Goal: Ask a question: Seek information or help from site administrators or community

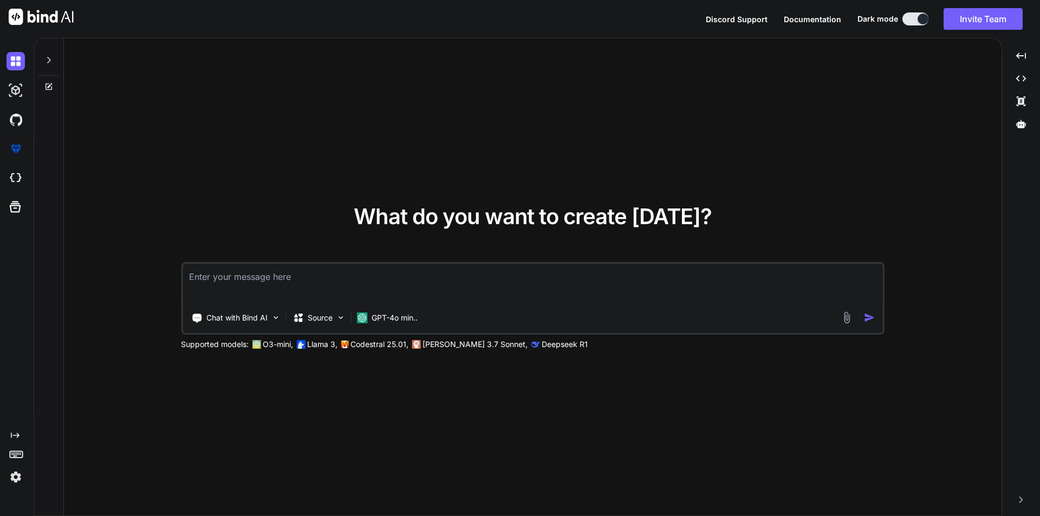
click at [255, 286] on textarea at bounding box center [532, 284] width 700 height 40
type textarea "php artisan queue:work"
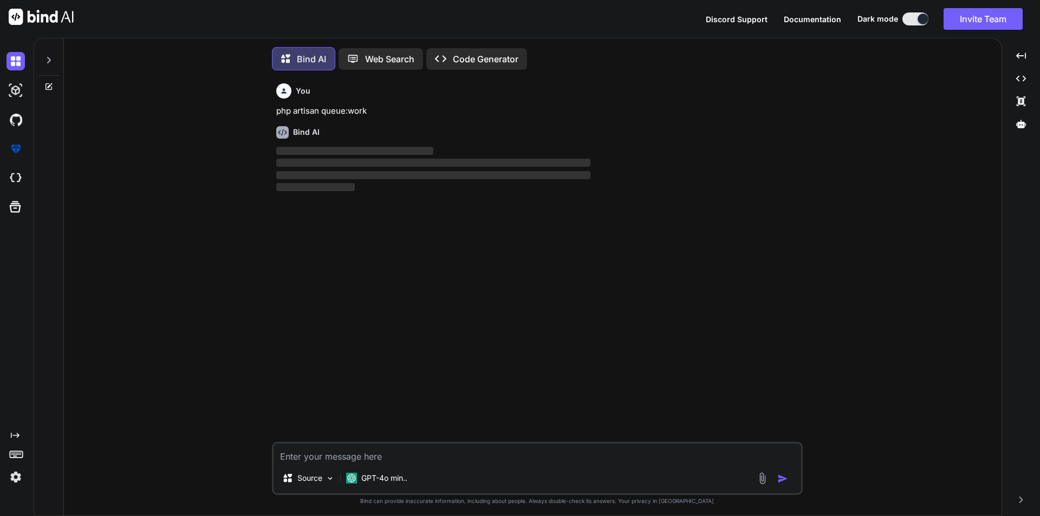
scroll to position [5, 0]
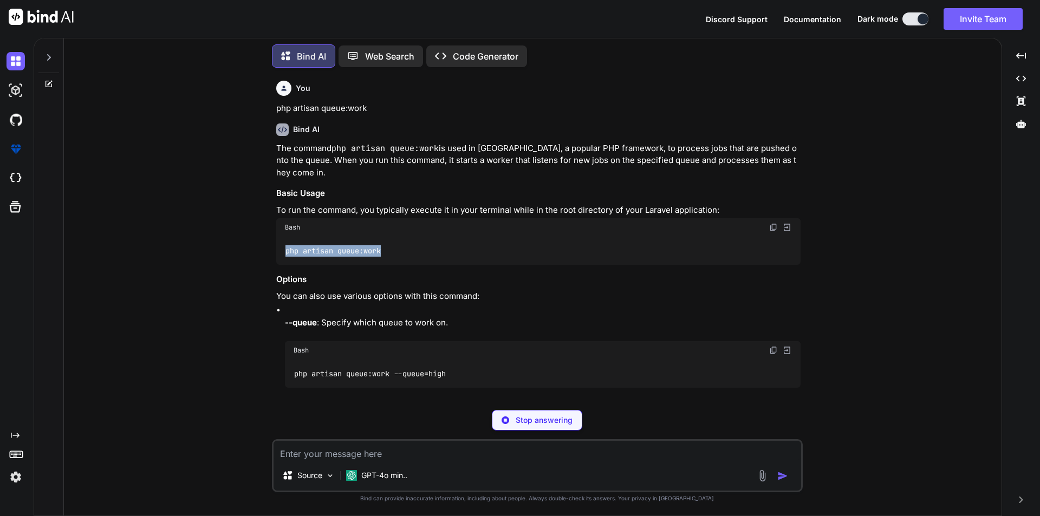
drag, startPoint x: 287, startPoint y: 238, endPoint x: 401, endPoint y: 235, distance: 113.8
click at [401, 237] on div "php artisan queue:work" at bounding box center [538, 251] width 524 height 28
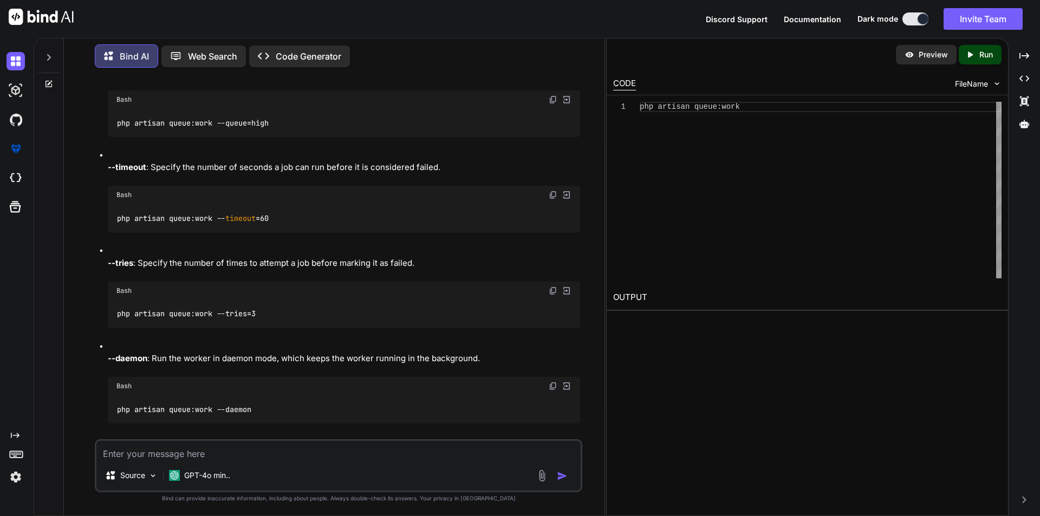
scroll to position [267, 0]
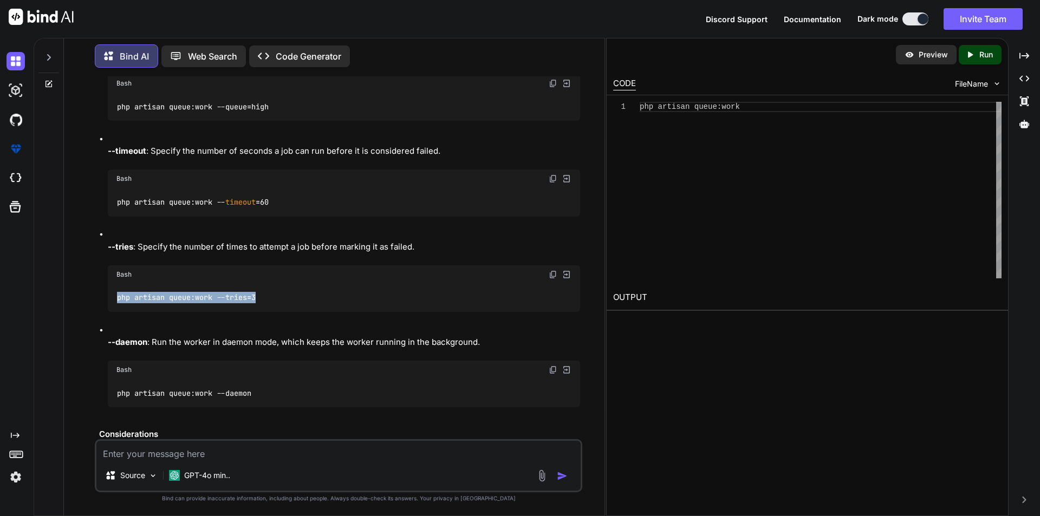
drag, startPoint x: 118, startPoint y: 299, endPoint x: 281, endPoint y: 296, distance: 163.0
click at [281, 296] on div "php artisan queue:work --tries=3" at bounding box center [344, 298] width 472 height 28
copy code "php artisan queue:work --tries=3"
click at [594, 465] on div "You php artisan queue:work Bind AI The command php artisan queue:work is used i…" at bounding box center [339, 295] width 532 height 439
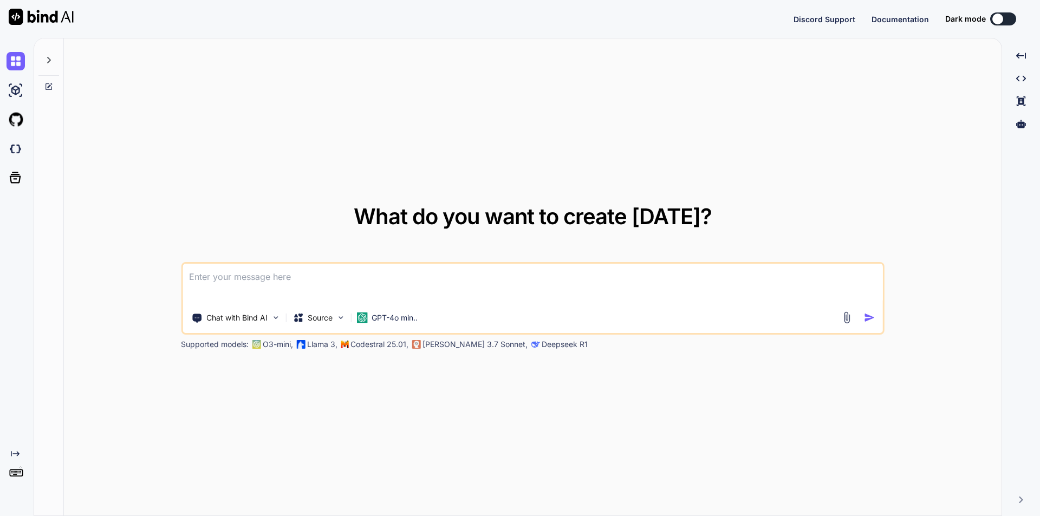
click at [342, 279] on textarea at bounding box center [532, 284] width 700 height 40
type textarea "x"
type textarea "i"
type textarea "x"
type textarea "i"
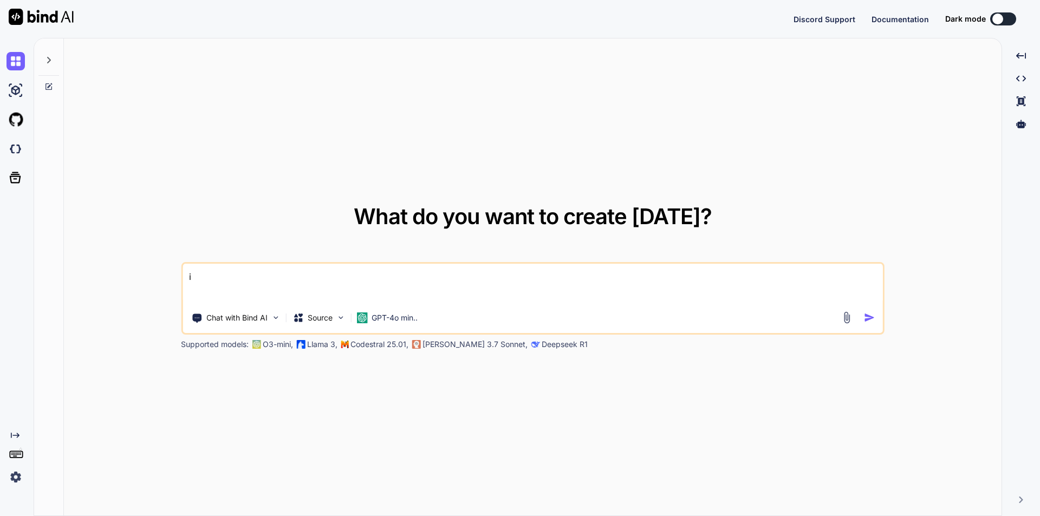
type textarea "x"
type textarea "i s"
type textarea "x"
type textarea "i st"
type textarea "x"
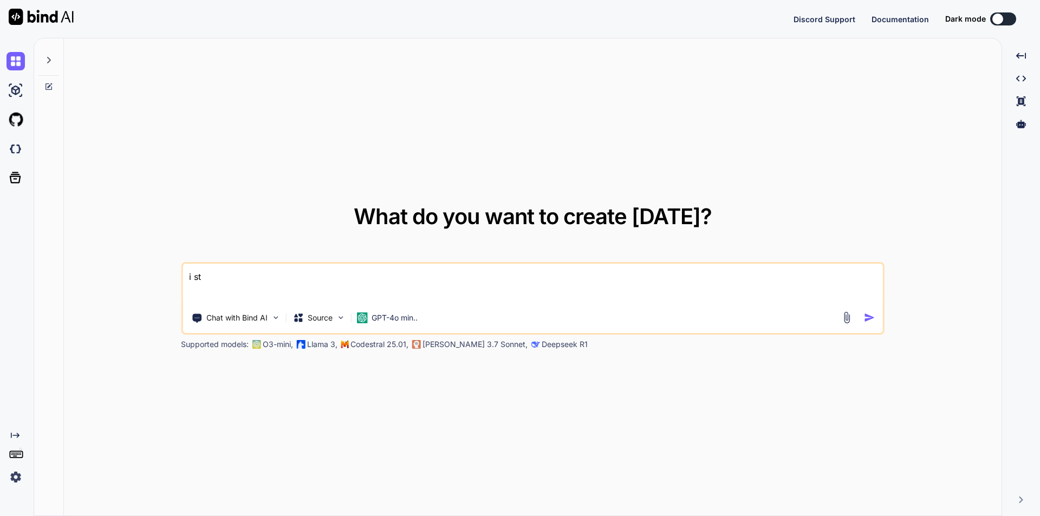
type textarea "i sth"
type textarea "x"
type textarea "i sthi"
type textarea "x"
type textarea "i sthis"
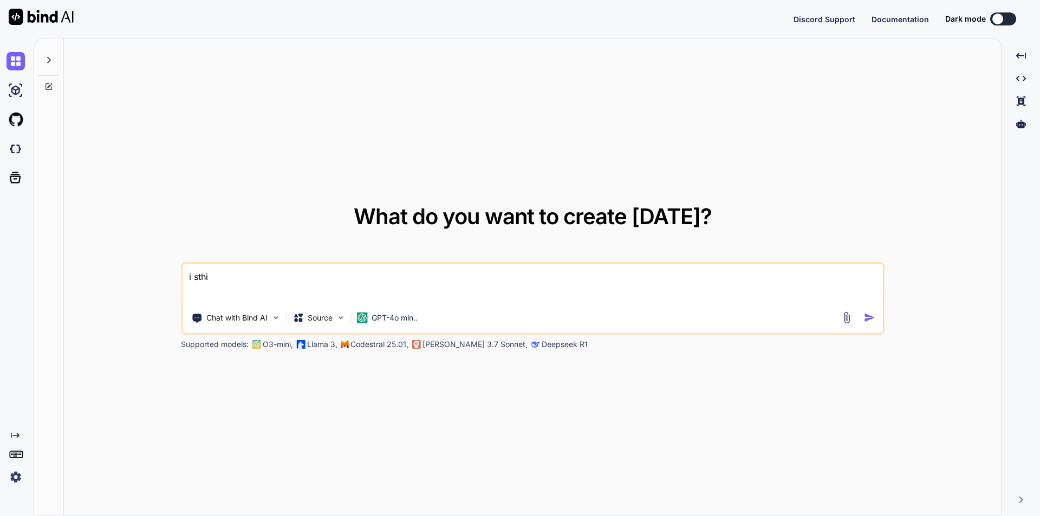
type textarea "x"
type textarea "i sthis"
type textarea "x"
type textarea "i sthis c"
type textarea "x"
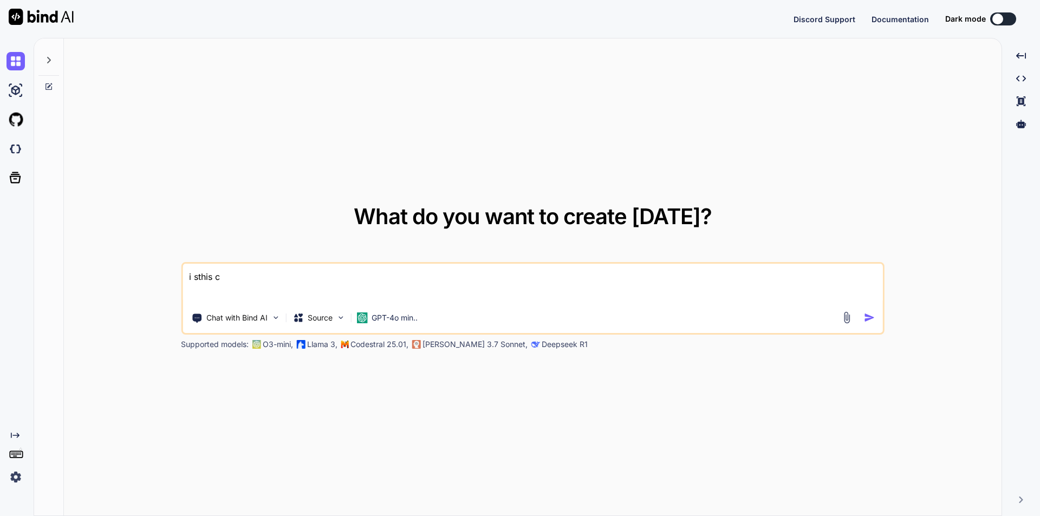
type textarea "i sthis co"
type textarea "x"
type textarea "i sthis cor"
type textarea "x"
type textarea "i sthis corr"
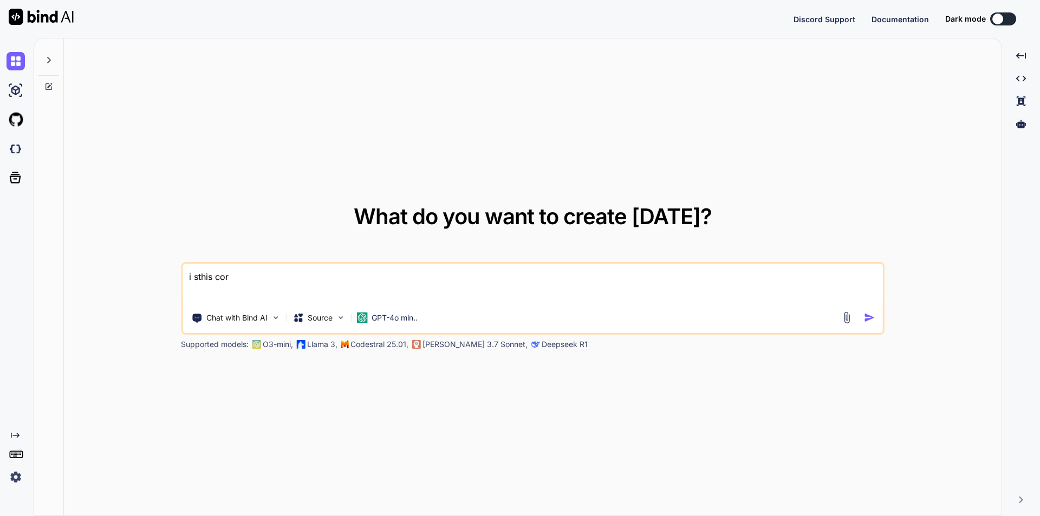
type textarea "x"
type textarea "i sthis corre"
type textarea "x"
type textarea "i sthis correc"
type textarea "x"
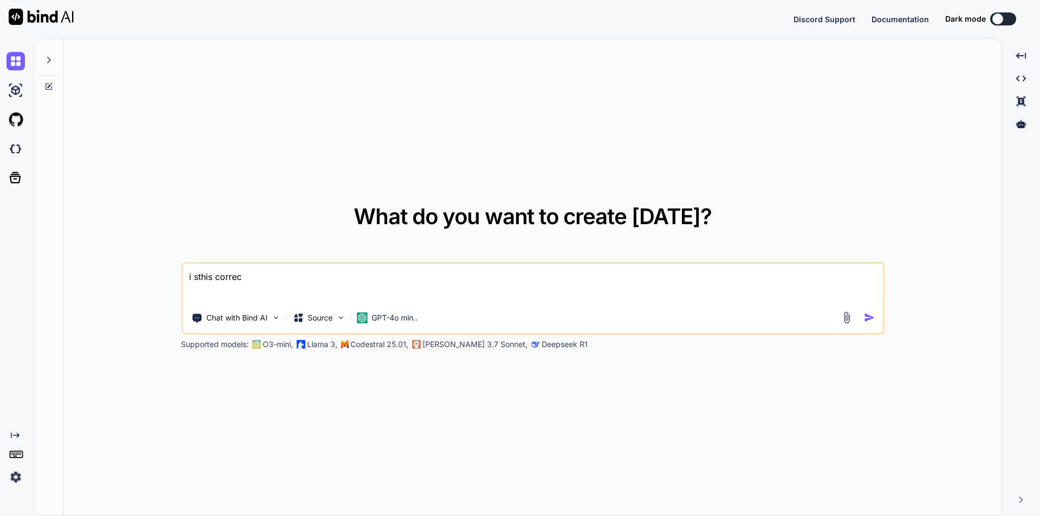
type textarea "i sthis corre"
type textarea "x"
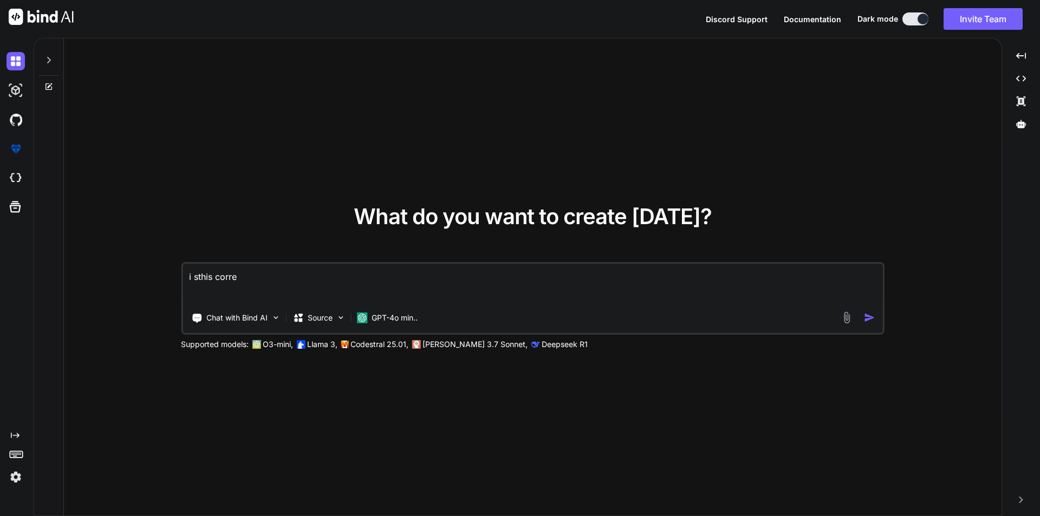
type textarea "i sthis corr"
type textarea "x"
type textarea "i sthis cor"
type textarea "x"
type textarea "i sthis co"
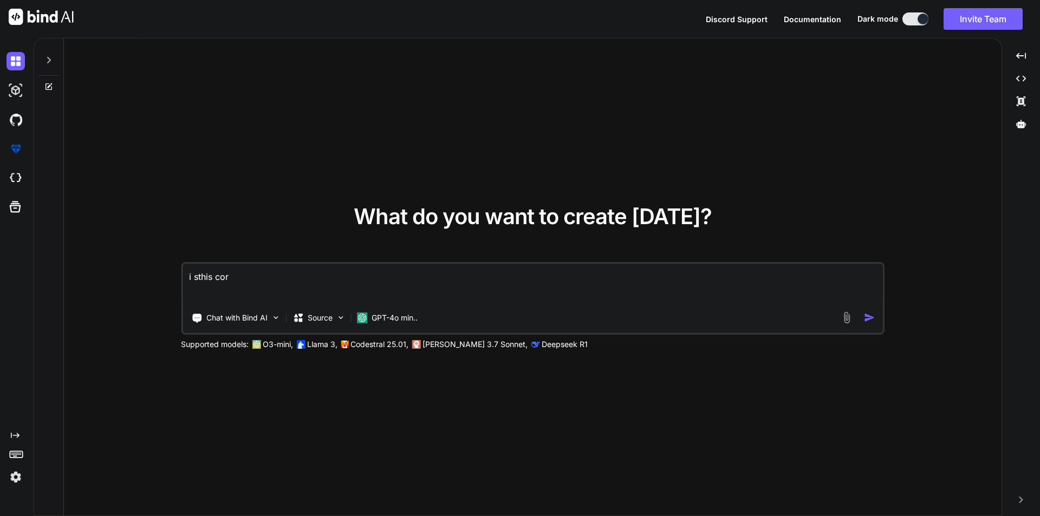
type textarea "x"
type textarea "i sthis c"
type textarea "x"
type textarea "i sthis"
type textarea "x"
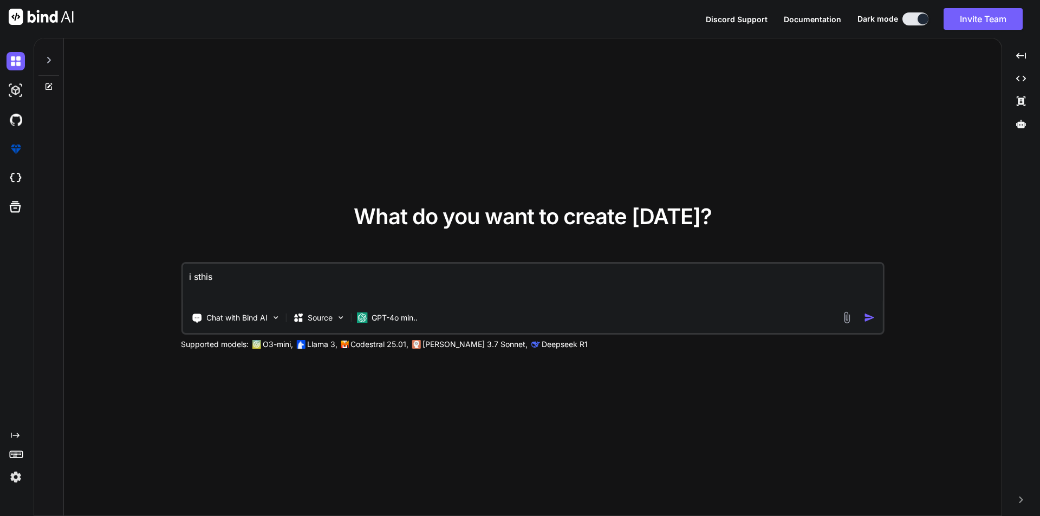
type textarea "i sthis"
type textarea "x"
type textarea "i sthi"
type textarea "x"
type textarea "i sth"
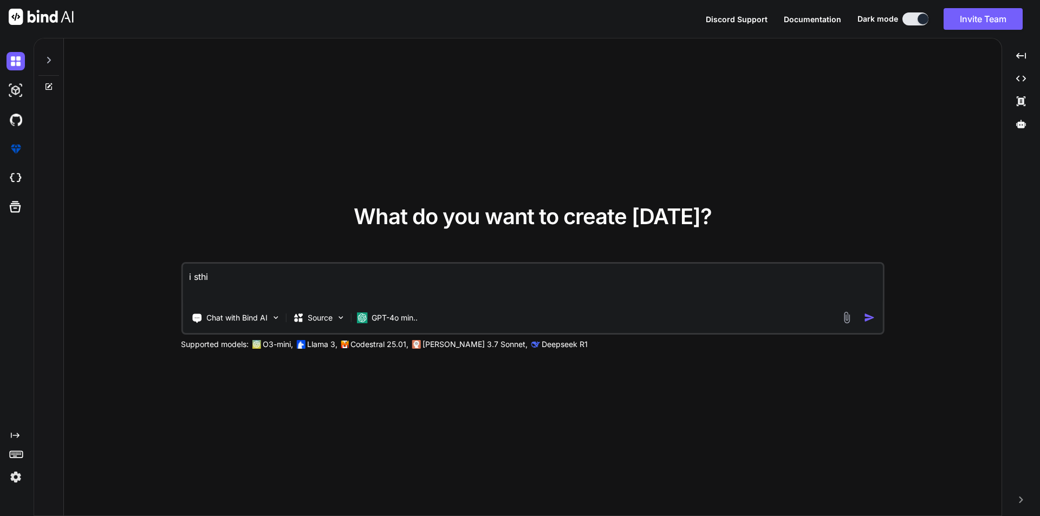
type textarea "x"
type textarea "i st"
type textarea "x"
type textarea "i s"
type textarea "x"
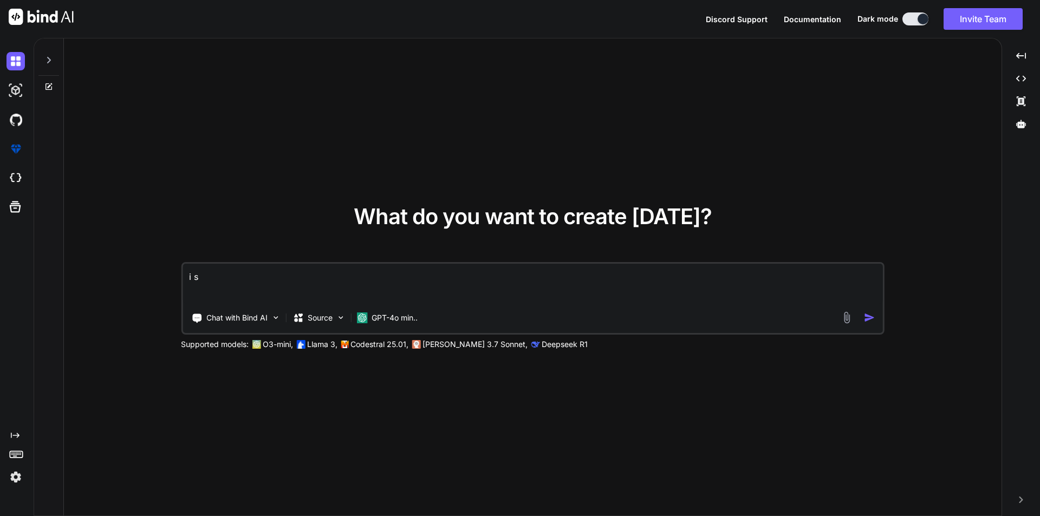
type textarea "i"
type textarea "x"
type textarea "i"
type textarea "x"
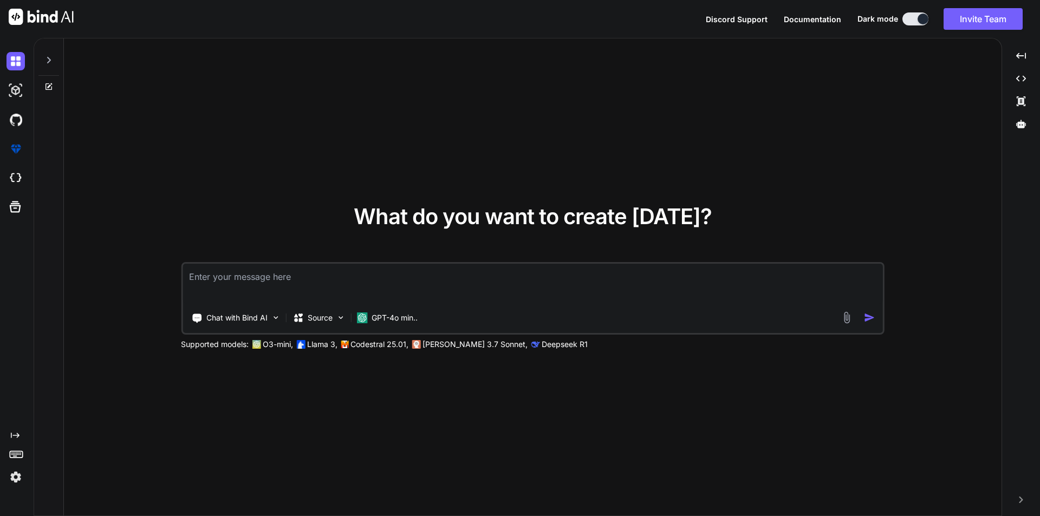
type textarea "i"
type textarea "x"
type textarea "is"
type textarea "x"
type textarea "is"
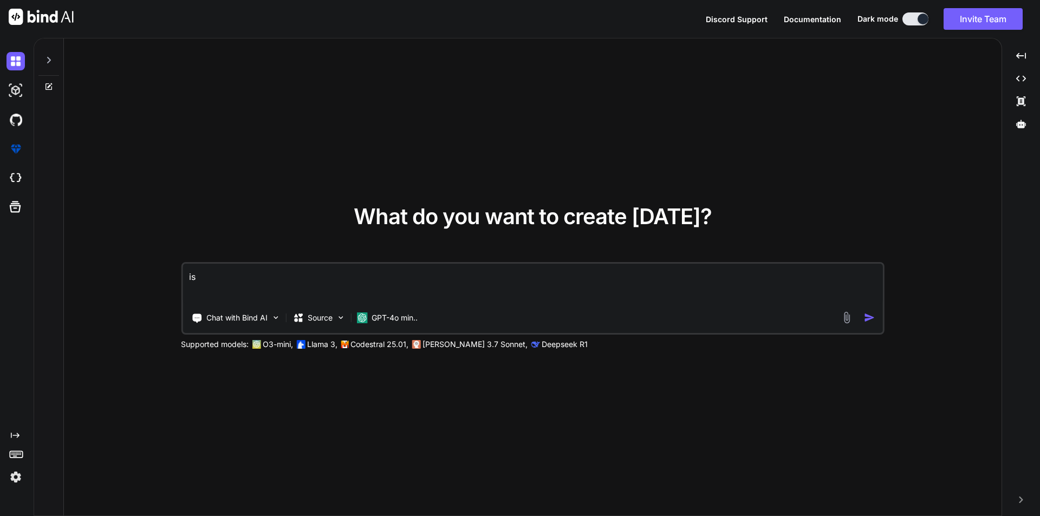
type textarea "x"
type textarea "is t"
type textarea "x"
type textarea "is th"
type textarea "x"
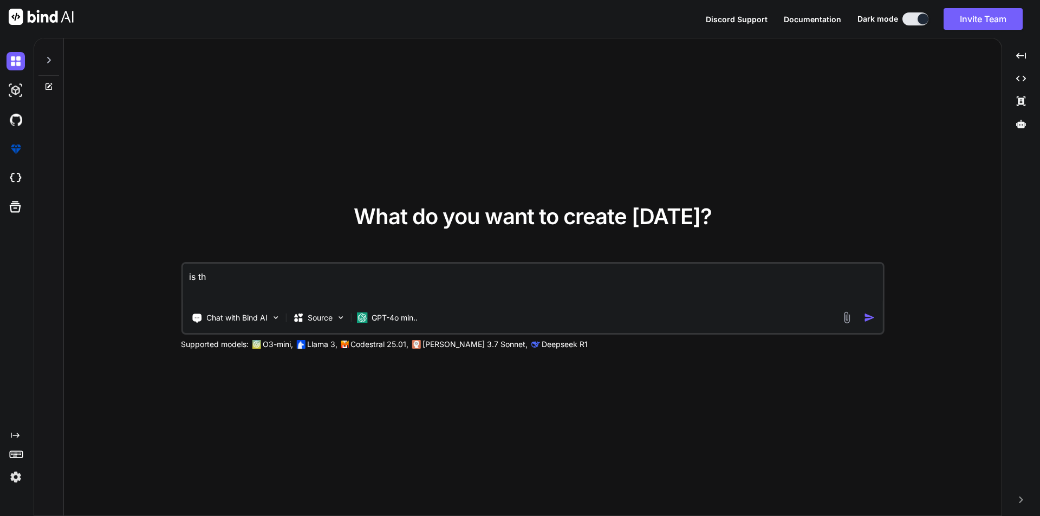
type textarea "is thi"
type textarea "x"
type textarea "is this"
type textarea "x"
type textarea "is this"
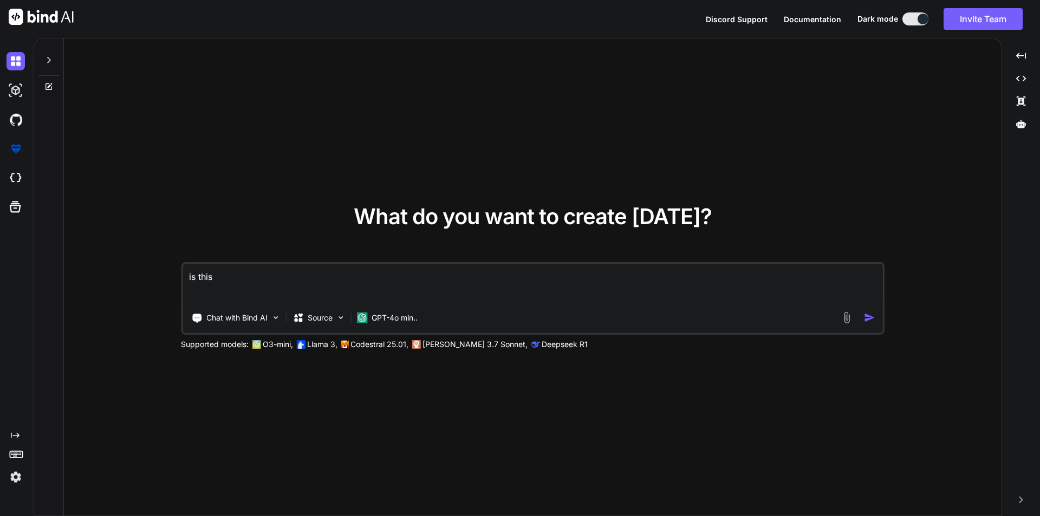
type textarea "x"
type textarea "is this c"
type textarea "x"
type textarea "is this ci"
type textarea "x"
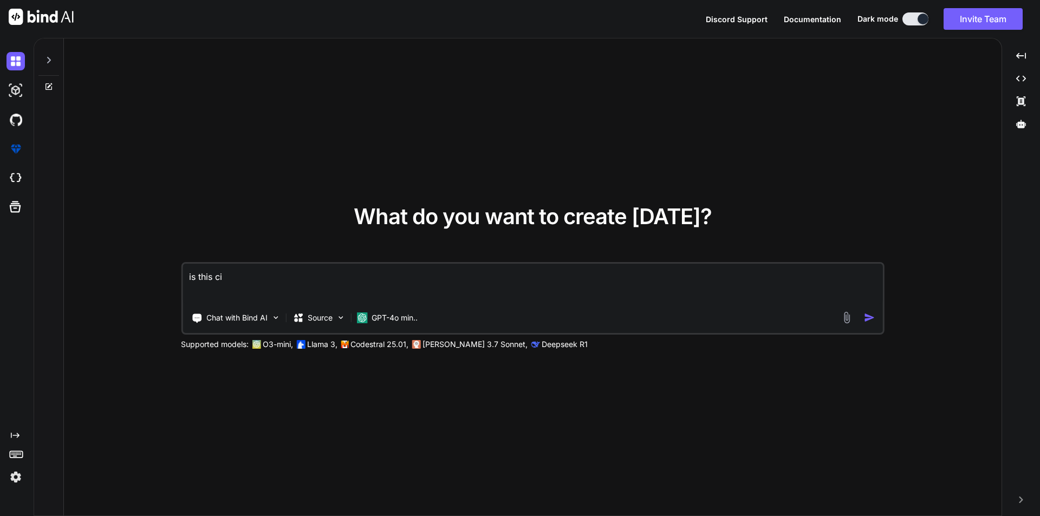
type textarea "is this c"
type textarea "x"
type textarea "is this co"
type textarea "x"
type textarea "is this cor"
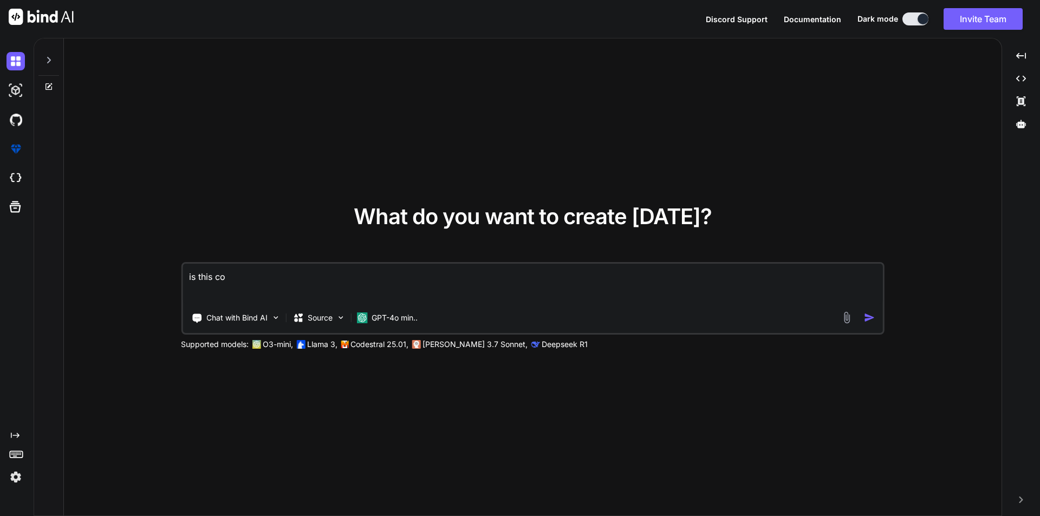
type textarea "x"
type textarea "is this corr"
type textarea "x"
type textarea "is this corre"
type textarea "x"
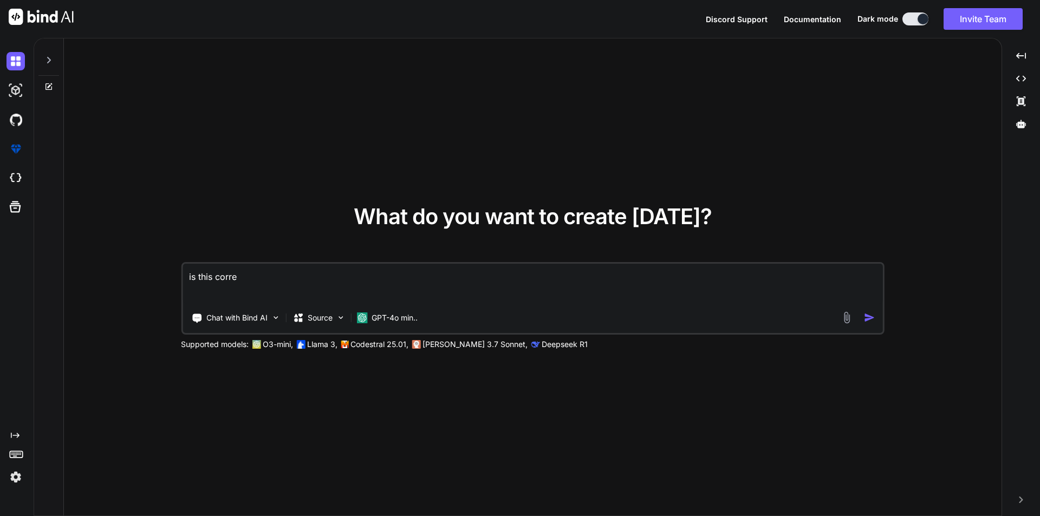
type textarea "is this correc"
type textarea "x"
type textarea "is this correcy"
type textarea "x"
type textarea "is this correc"
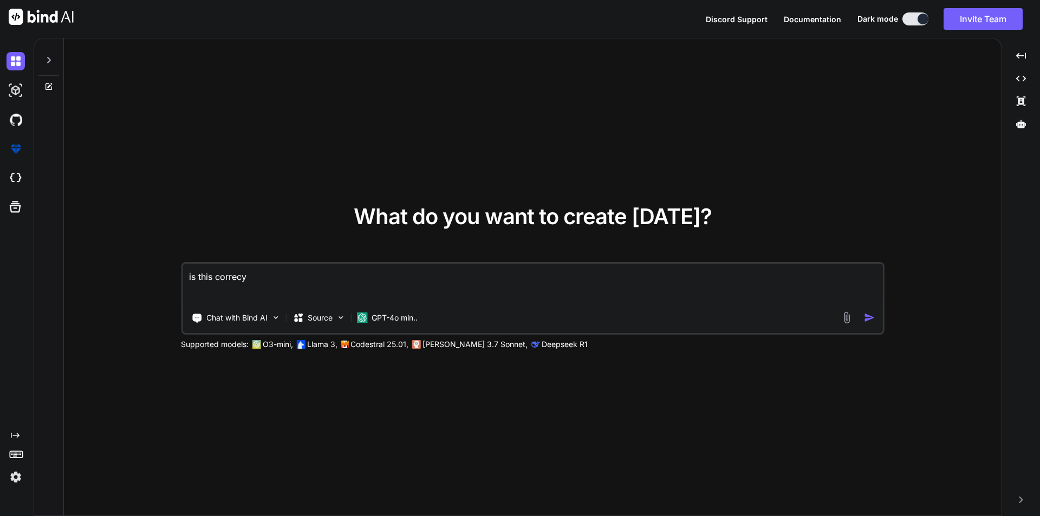
type textarea "x"
type textarea "is this correct"
type textarea "x"
type textarea "is this correct"
type textarea "x"
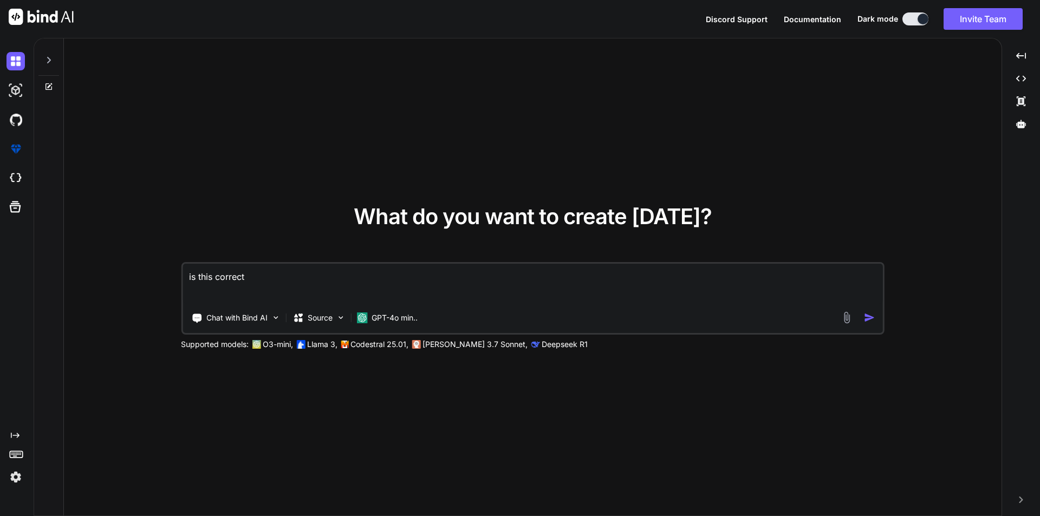
type textarea "is this correct o"
type textarea "x"
type textarea "is this correct or"
type textarea "x"
type textarea "is this correct or"
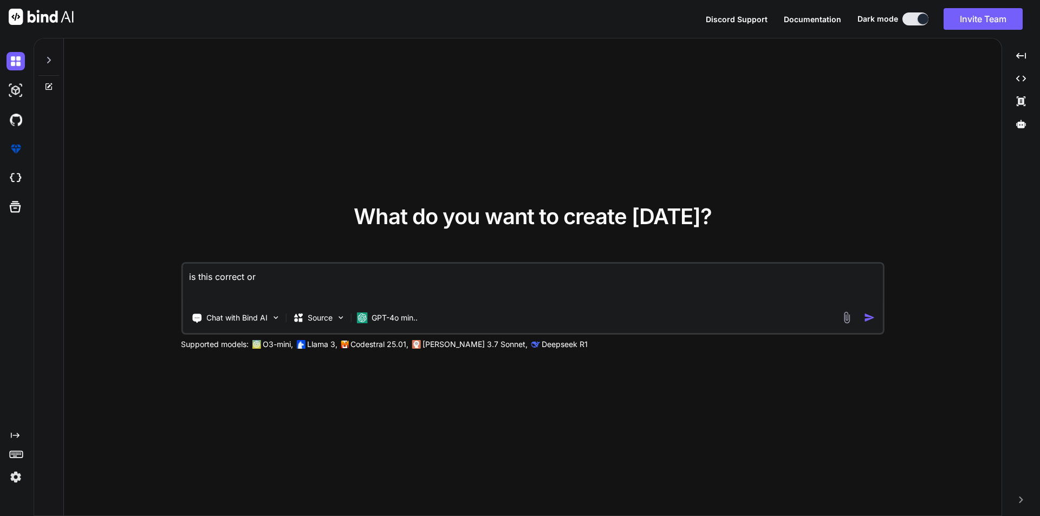
type textarea "x"
type textarea "is this correct or w"
type textarea "x"
type textarea "is this correct or we"
type textarea "x"
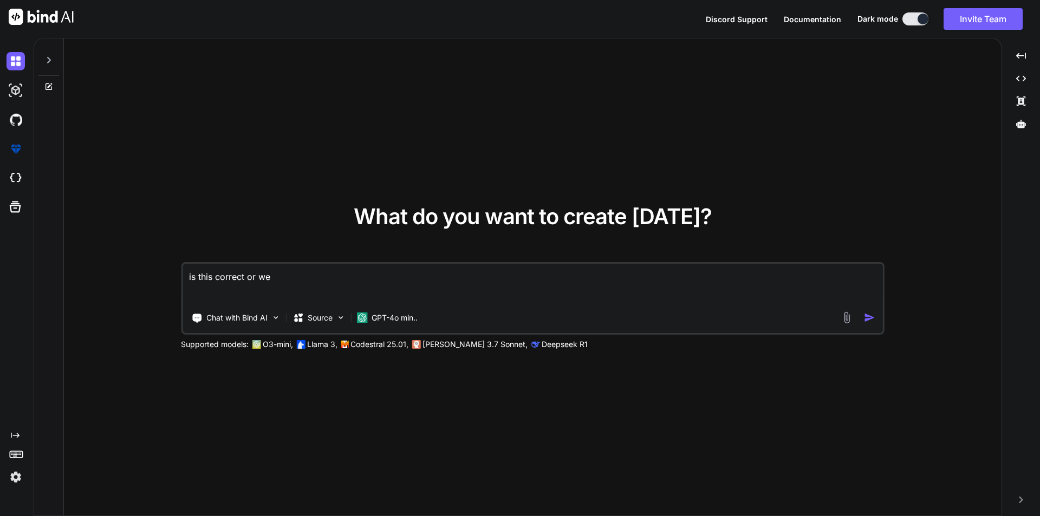
type textarea "is this correct or we"
type textarea "x"
type textarea "is this correct or we h"
type textarea "x"
type textarea "is this correct or we ha"
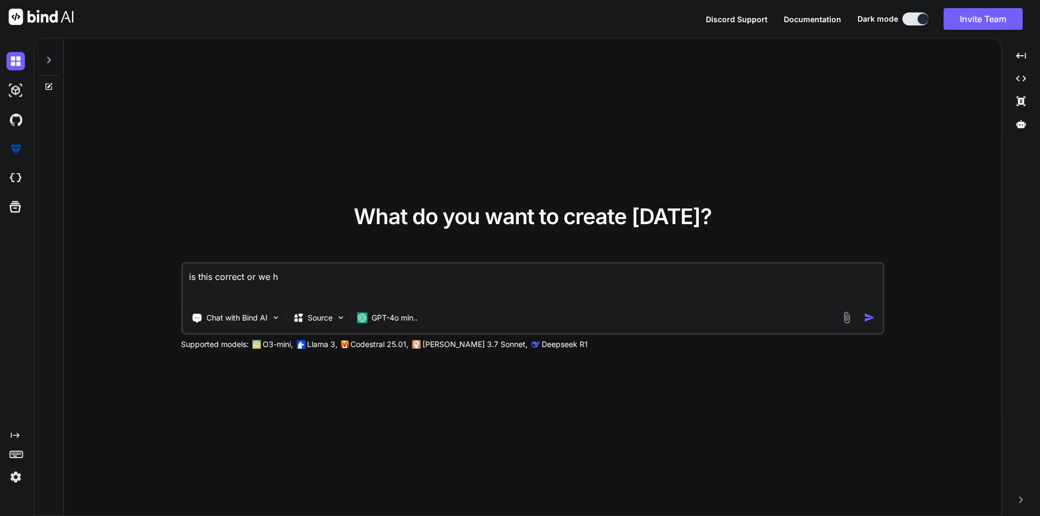
type textarea "x"
type textarea "is this correct or we hab"
type textarea "x"
type textarea "is this correct or we habe"
type textarea "x"
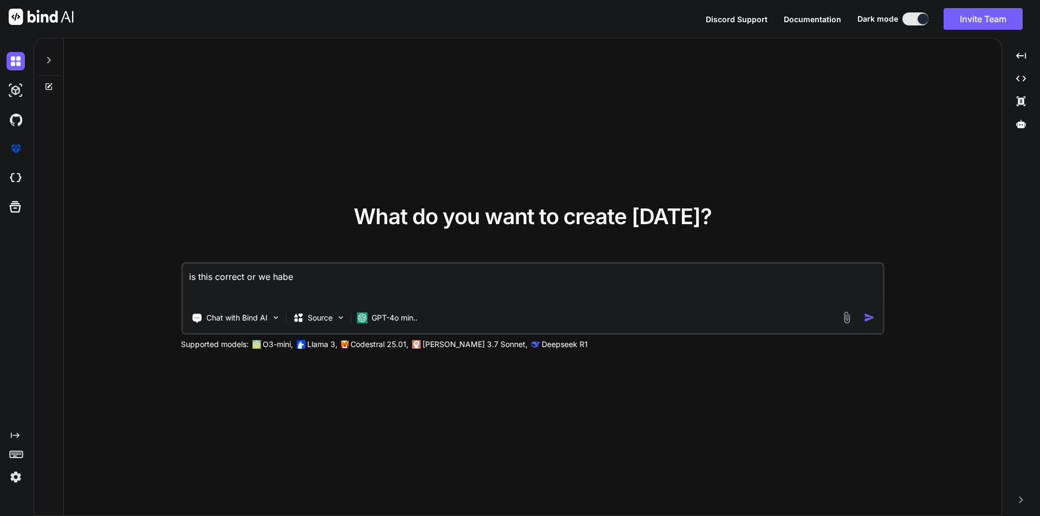
type textarea "is this correct or we hab"
type textarea "x"
type textarea "is this correct or we ha"
type textarea "x"
type textarea "is this correct or we hav"
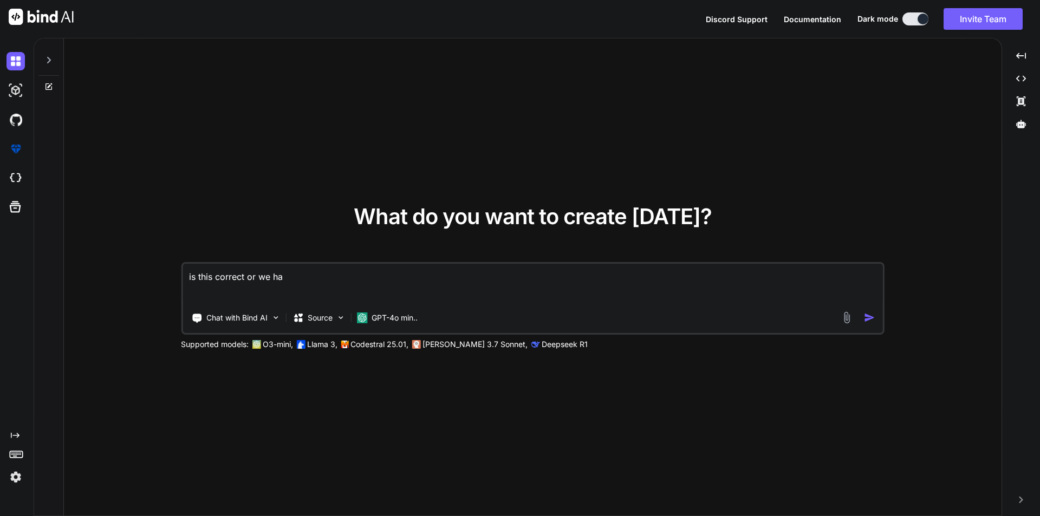
type textarea "x"
type textarea "is this correct or we have"
type textarea "x"
type textarea "is this correct or we have"
type textarea "x"
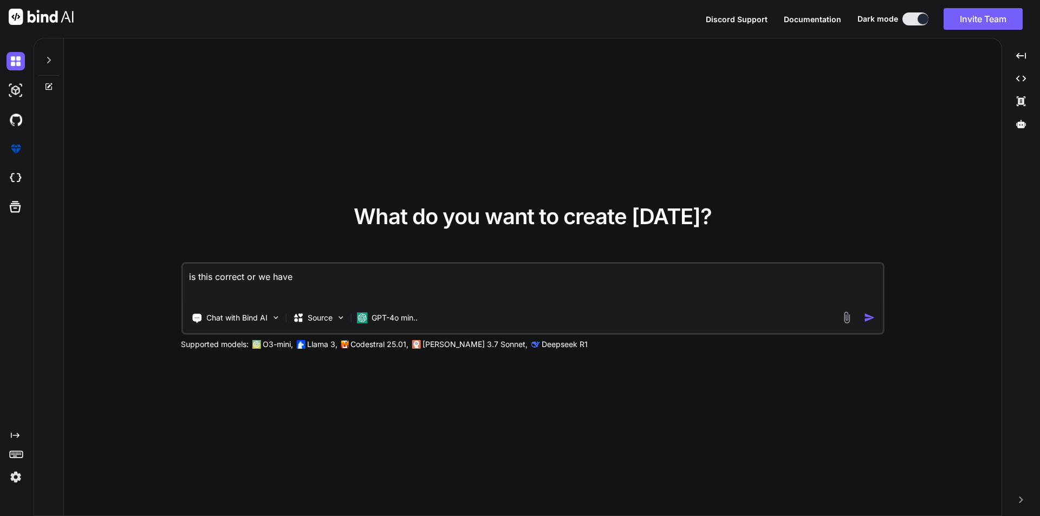
type textarea "is this correct or we have a"
type textarea "x"
type textarea "is this correct or we have an"
type textarea "x"
type textarea "is this correct or we have ano"
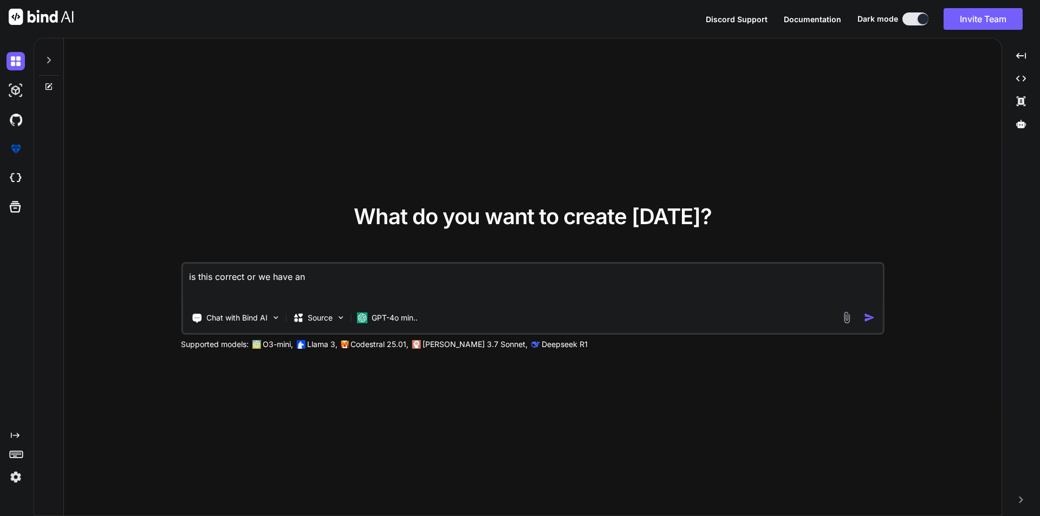
type textarea "x"
type textarea "is this correct or we have anot"
type textarea "x"
type textarea "is this correct or we have anoth"
type textarea "x"
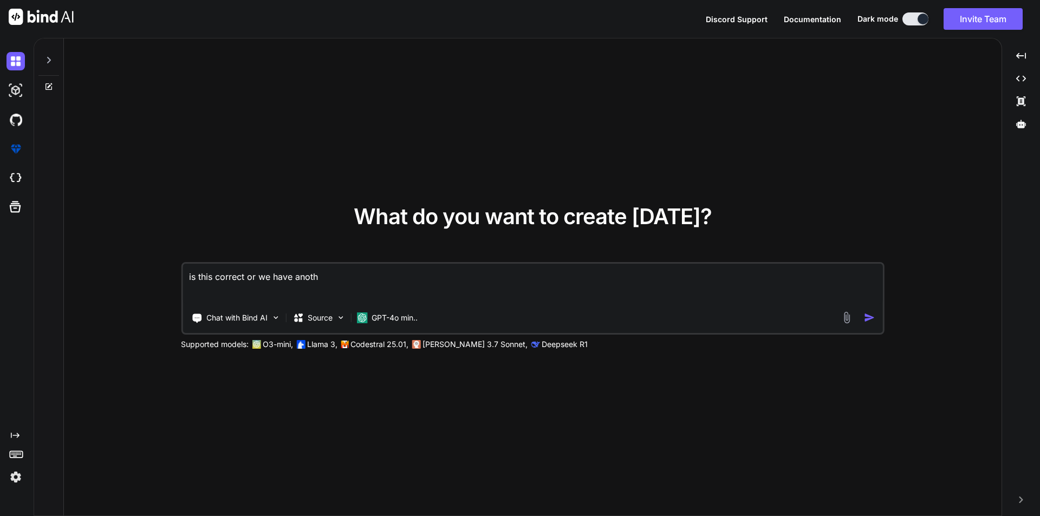
type textarea "is this correct or we have anothe"
type textarea "x"
type textarea "is this correct or we have another"
type textarea "x"
type textarea "is this correct or we have another"
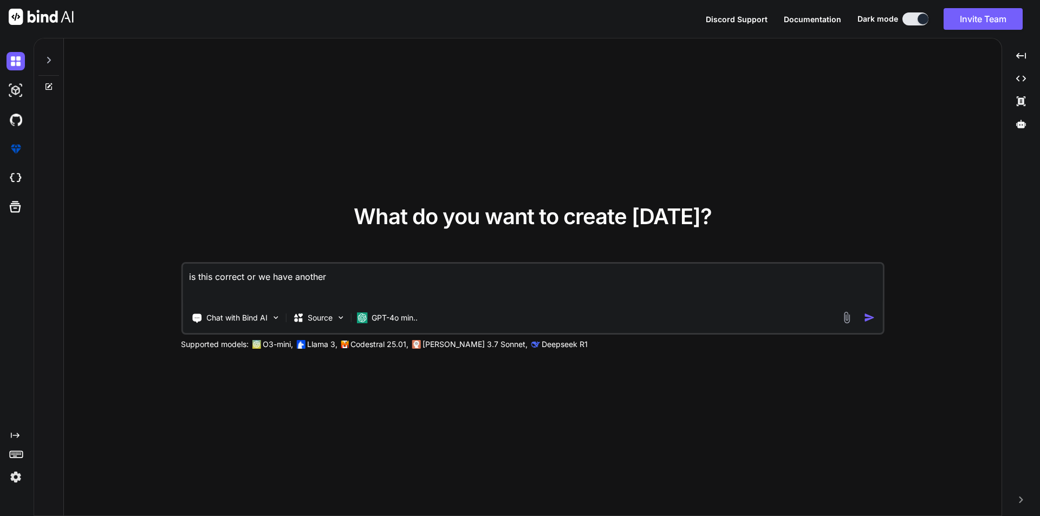
type textarea "x"
type textarea "is this correct or we have another w"
type textarea "x"
type textarea "is this correct or we have another wa"
type textarea "x"
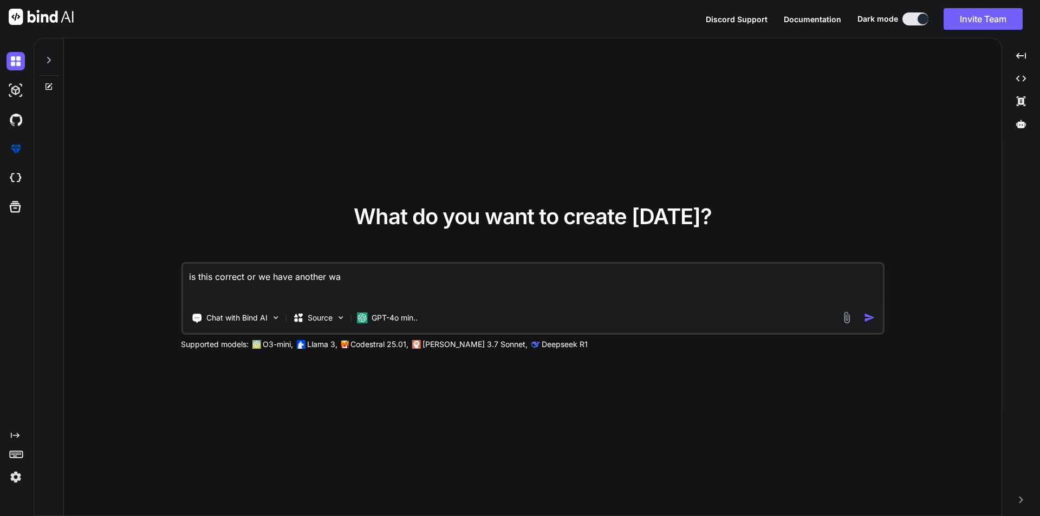
type textarea "is this correct or we have another way"
type textarea "x"
type textarea "is this correct or we have another way @if($form_not_assist->not_assist->pt_not…"
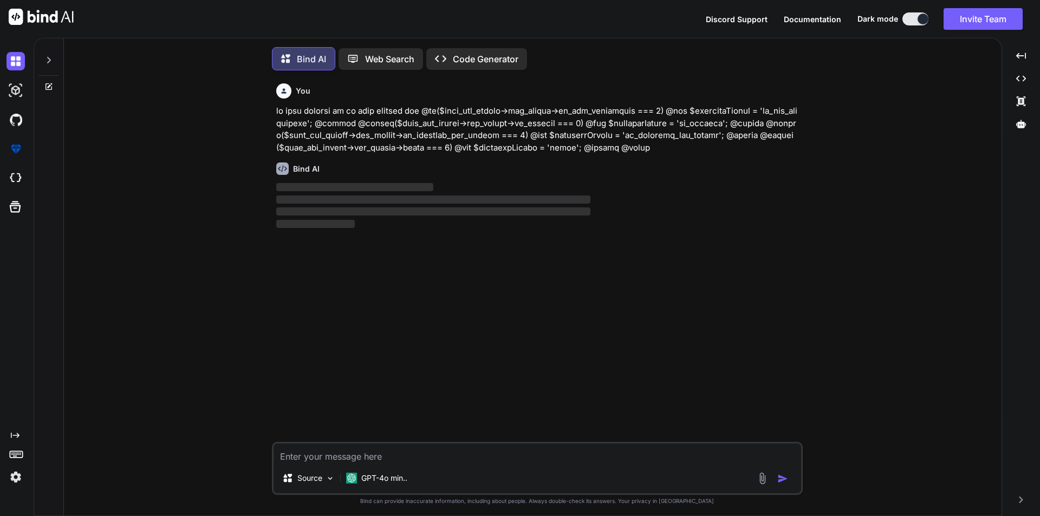
scroll to position [5, 0]
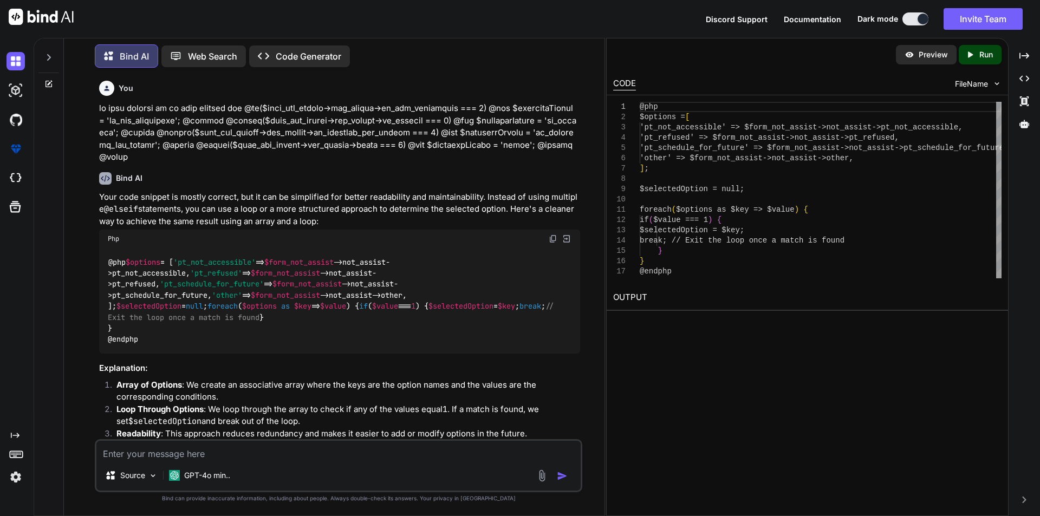
type textarea "x"
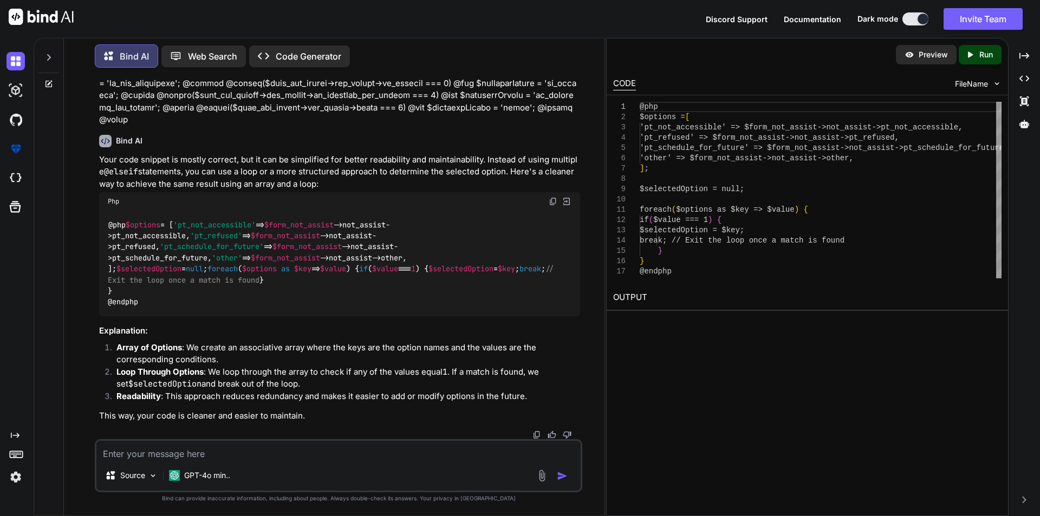
scroll to position [125, 0]
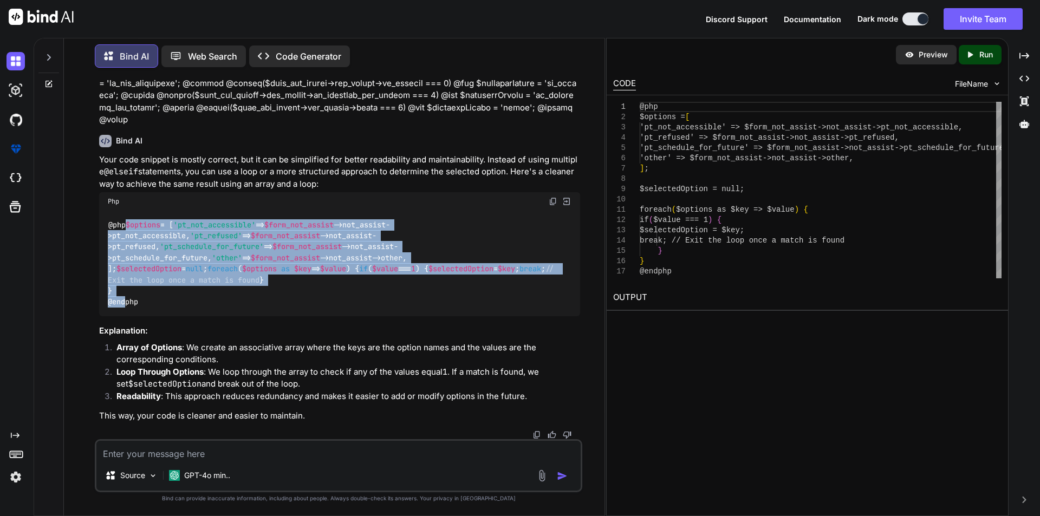
drag, startPoint x: 109, startPoint y: 135, endPoint x: 131, endPoint y: 286, distance: 152.7
click at [131, 286] on div "@php $options = [ 'pt_not_accessible' => $form_not_assist ->not_assist->pt_not_…" at bounding box center [339, 264] width 481 height 106
copy code "$options = [ 'pt_not_accessible' => $form_not_assist ->not_assist->pt_not_acces…"
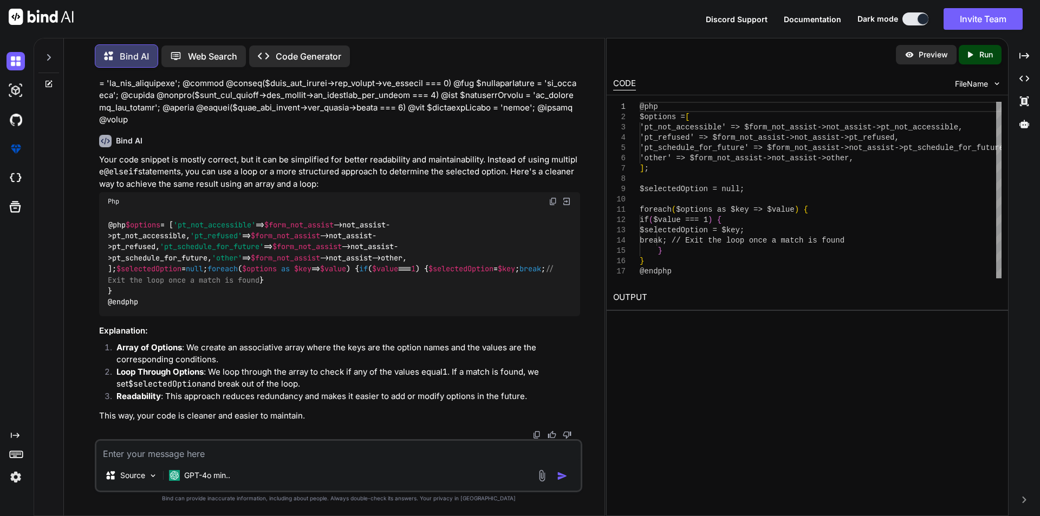
click at [303, 320] on div "Your code snippet is mostly correct, but it can be simplified for better readab…" at bounding box center [339, 288] width 481 height 269
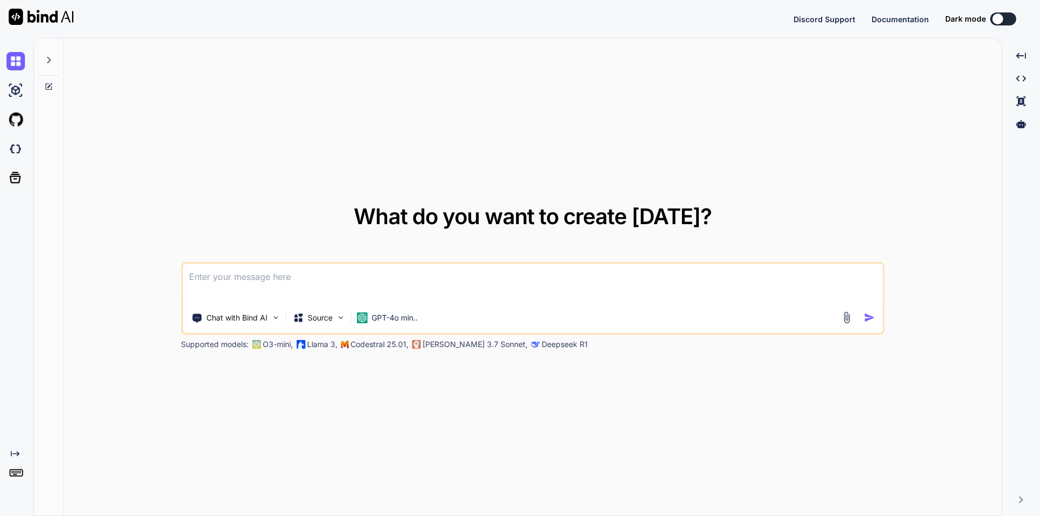
type textarea "x"
click at [332, 271] on textarea at bounding box center [532, 284] width 700 height 40
type textarea "r"
type textarea "x"
type textarea "ra"
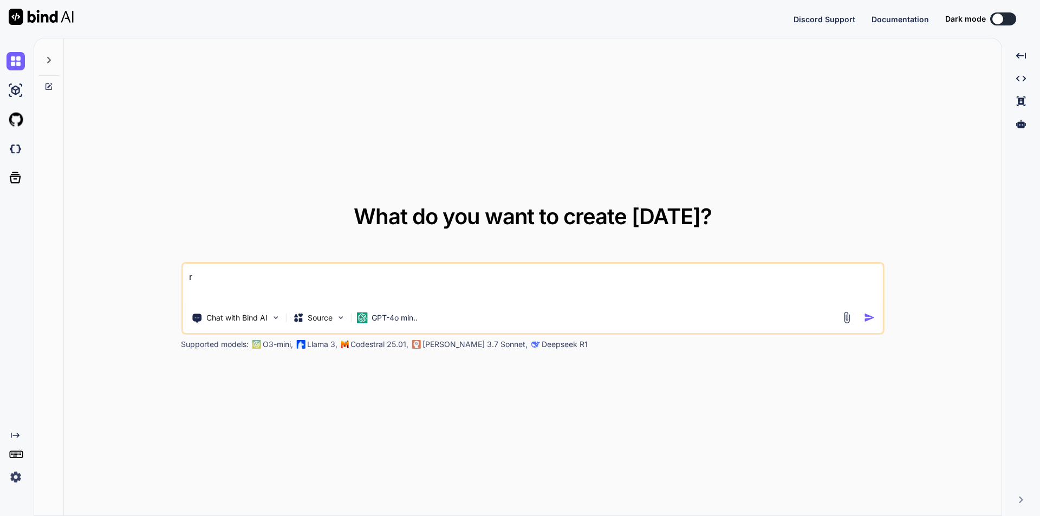
type textarea "x"
type textarea "rad"
type textarea "x"
type textarea "radi"
type textarea "x"
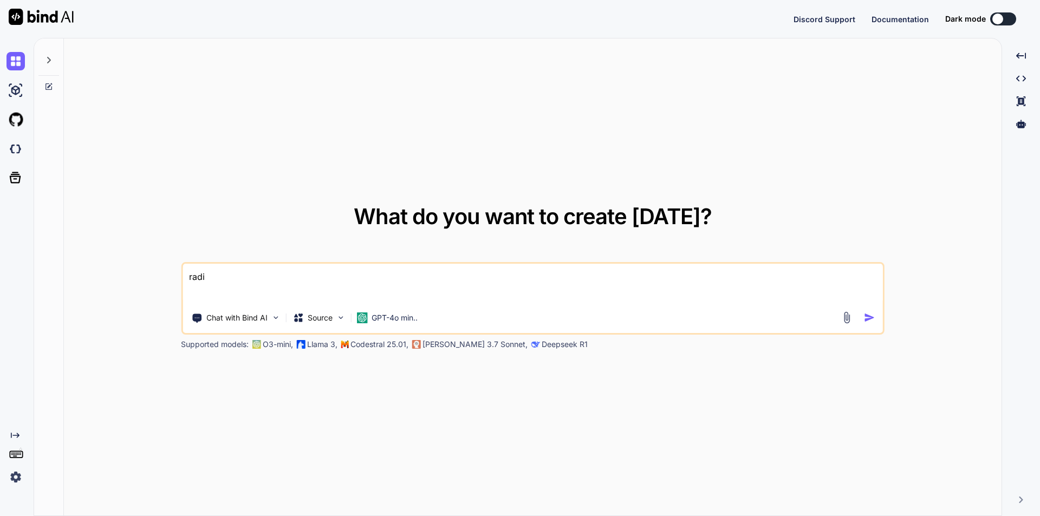
type textarea "radio"
type textarea "x"
type textarea "radio"
type textarea "x"
type textarea "radio b"
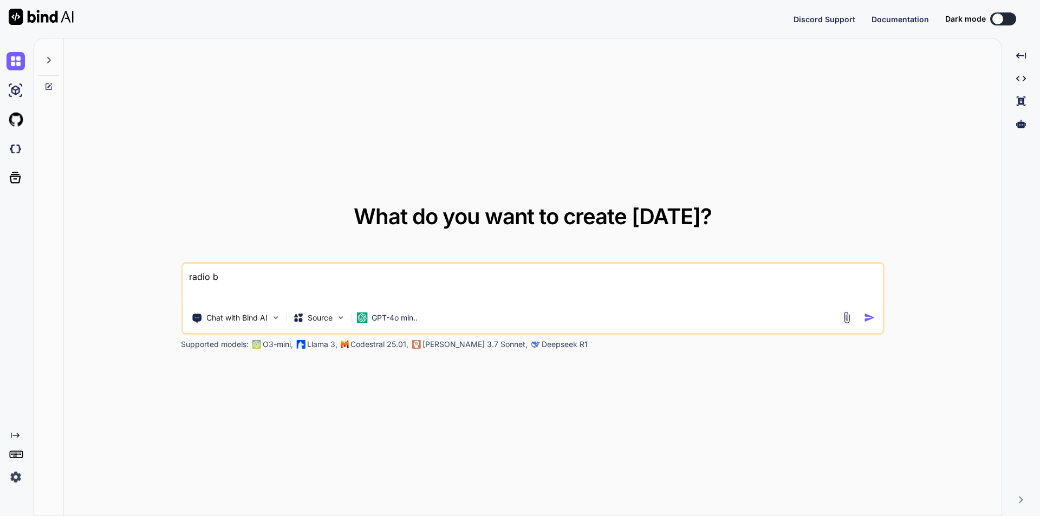
type textarea "x"
type textarea "radio bu"
type textarea "x"
type textarea "radio but"
type textarea "x"
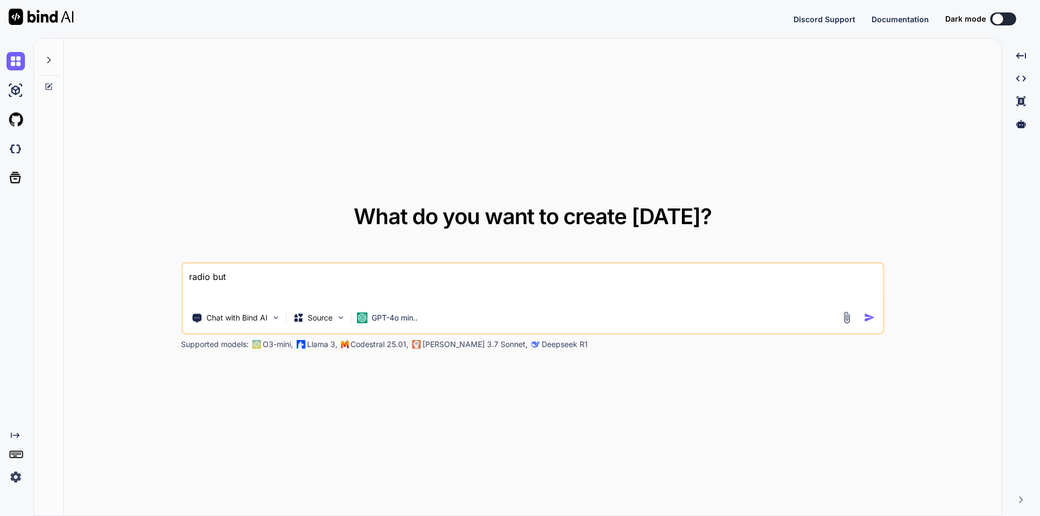
type textarea "radio butt"
type textarea "x"
type textarea "radio butto"
type textarea "x"
type textarea "radio button"
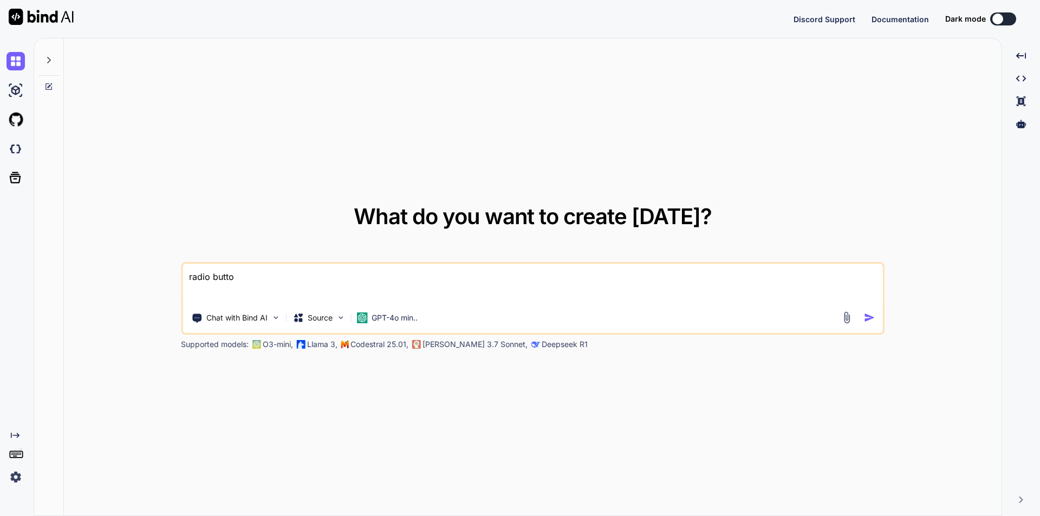
type textarea "x"
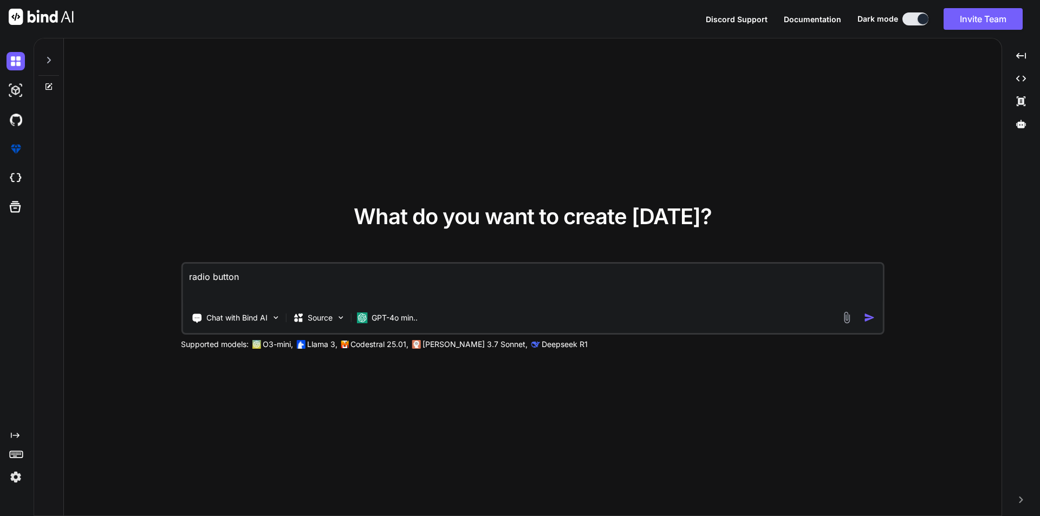
type textarea "radio button"
type textarea "x"
type textarea "radio button d"
type textarea "x"
type textarea "radio button de"
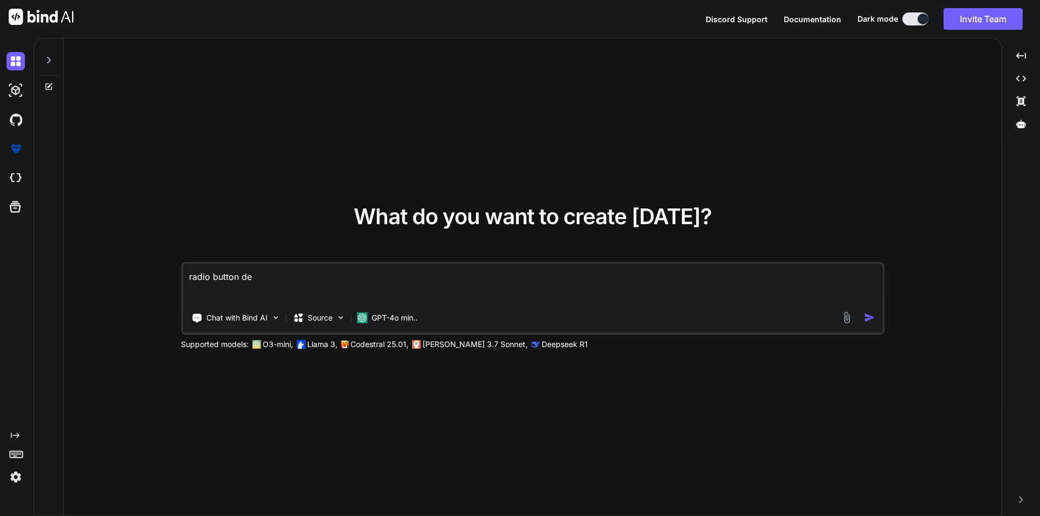
type textarea "x"
type textarea "radio button d"
type textarea "x"
type textarea "radio button di"
type textarea "x"
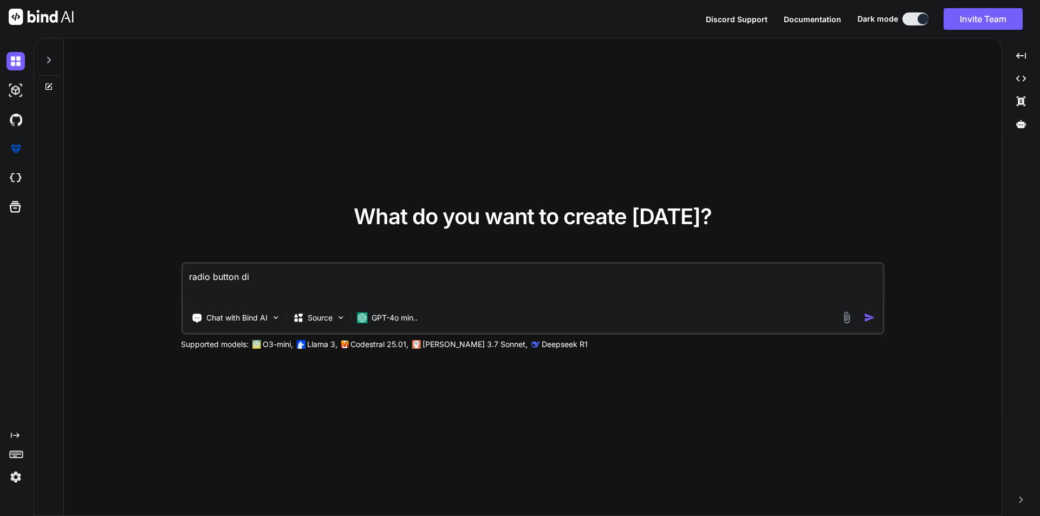
type textarea "radio button dis"
type textarea "x"
type textarea "radio button disa"
type textarea "x"
type textarea "radio button disab"
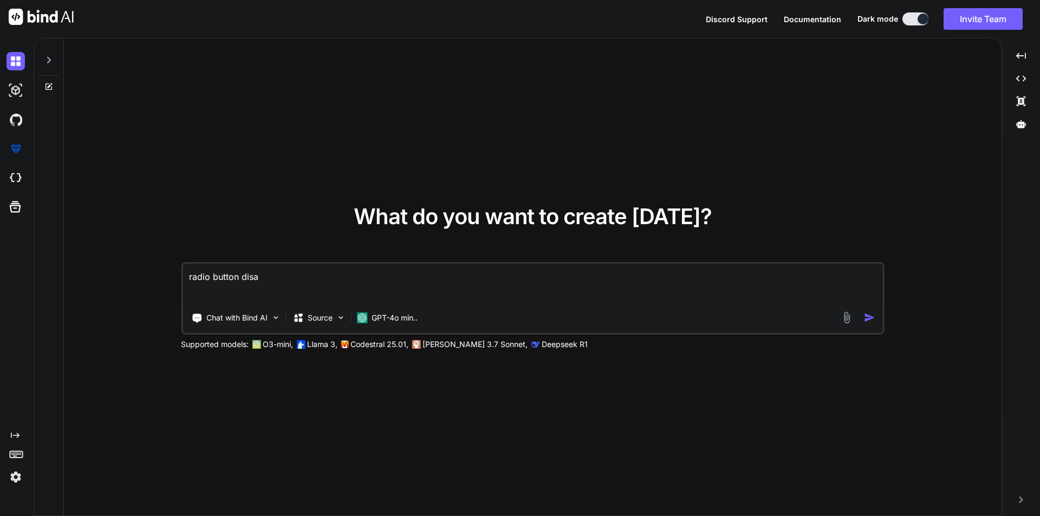
type textarea "x"
type textarea "radio button disabl"
type textarea "x"
type textarea "radio button disable"
type textarea "x"
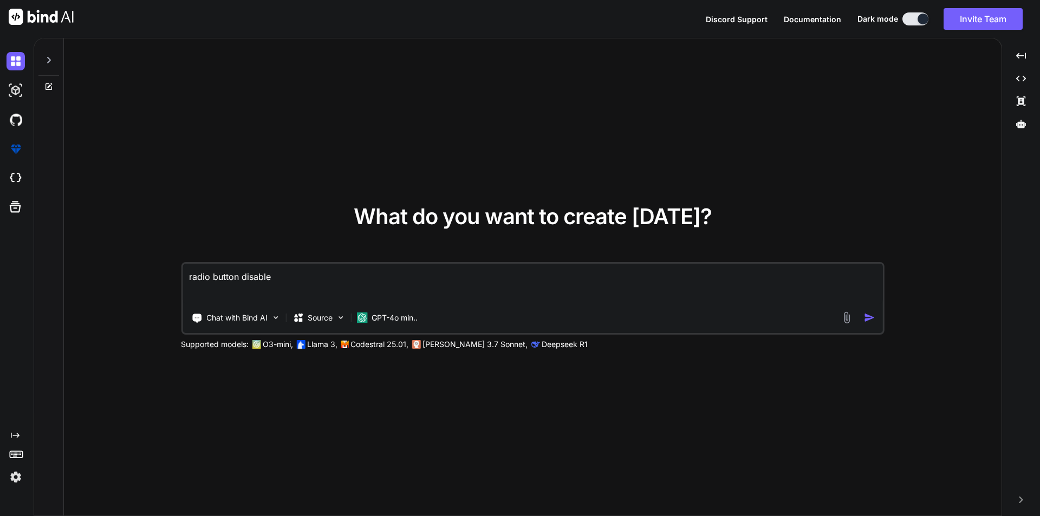
type textarea "radio button disabled"
type textarea "x"
type textarea "radio button disabled"
type textarea "x"
type textarea "radio button disabled c"
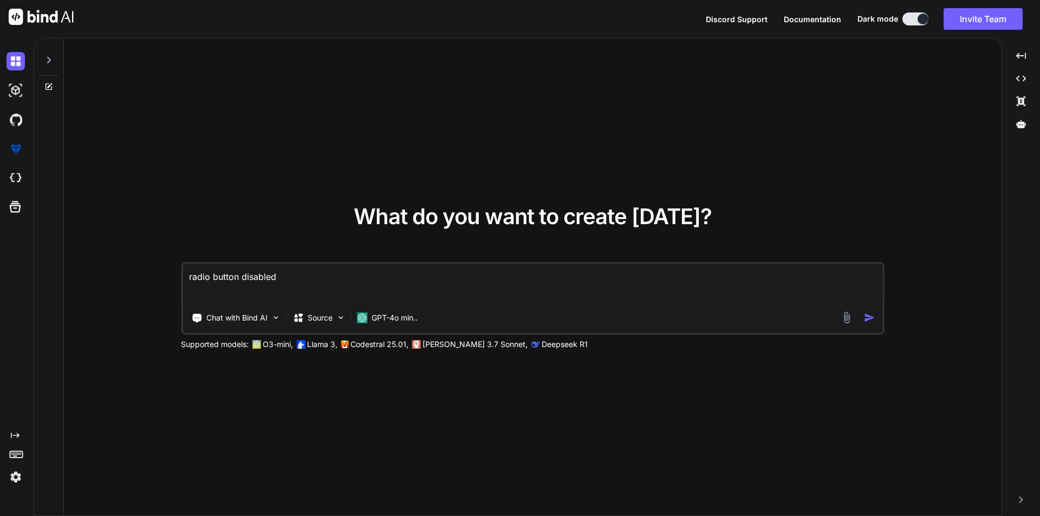
type textarea "x"
type textarea "radio button disabled co"
type textarea "x"
type textarea "radio button disabled col"
type textarea "x"
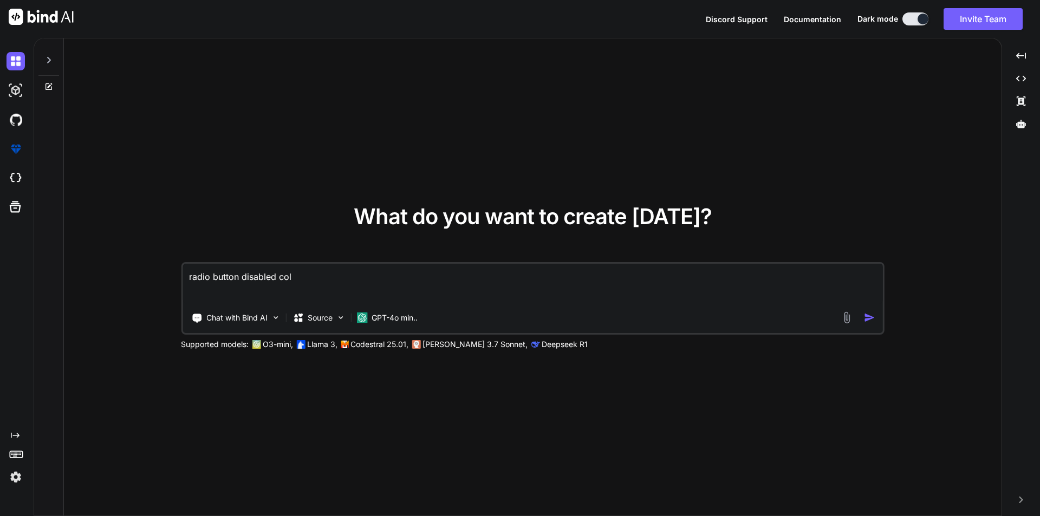
type textarea "radio button disabled colo"
type textarea "x"
type textarea "radio button disabled color"
type textarea "x"
type textarea "radio button disabled color"
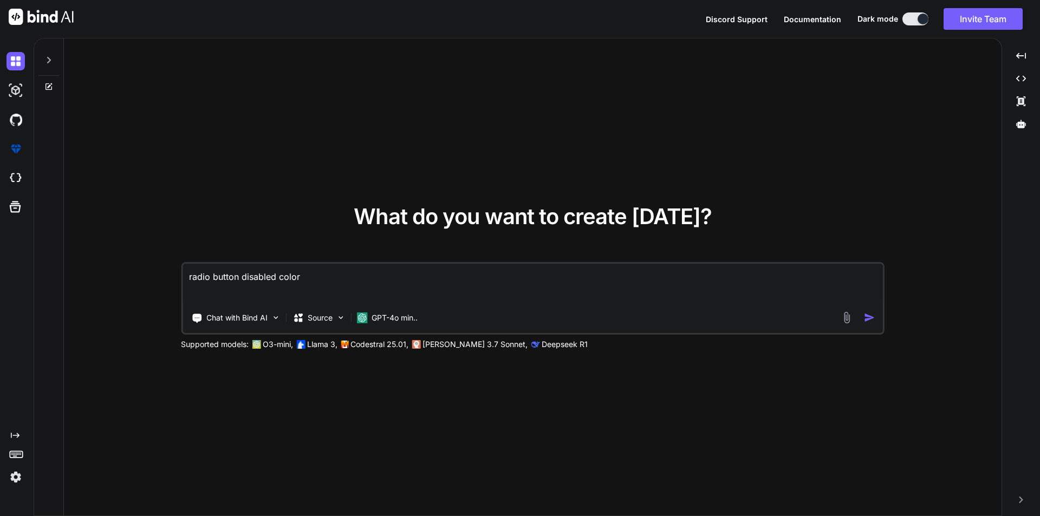
type textarea "x"
type textarea "radio button disabled color c"
type textarea "x"
type textarea "radio button disabled color cs"
type textarea "x"
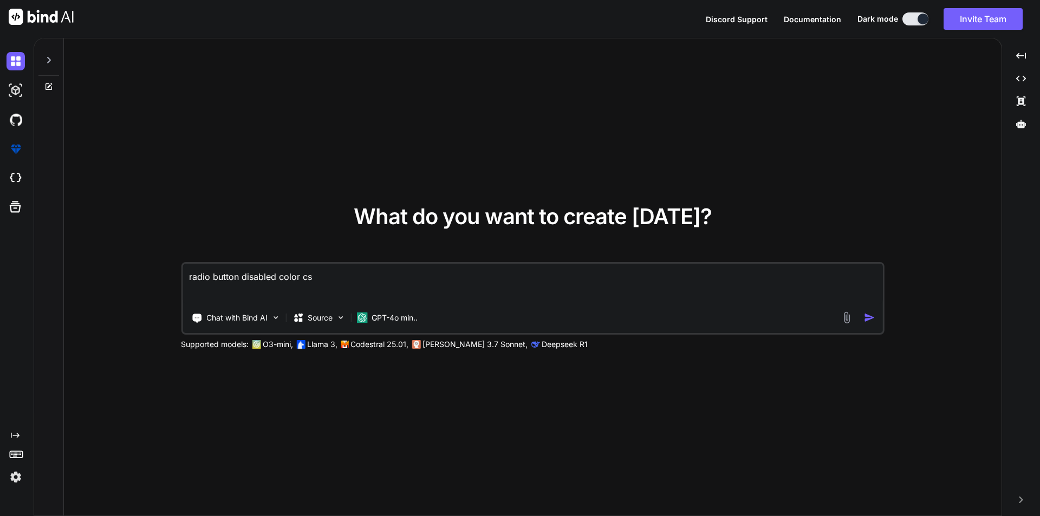
type textarea "radio button disabled color css"
type textarea "x"
type textarea "radio button disabled color csss"
type textarea "x"
type textarea "radio button disabled color css"
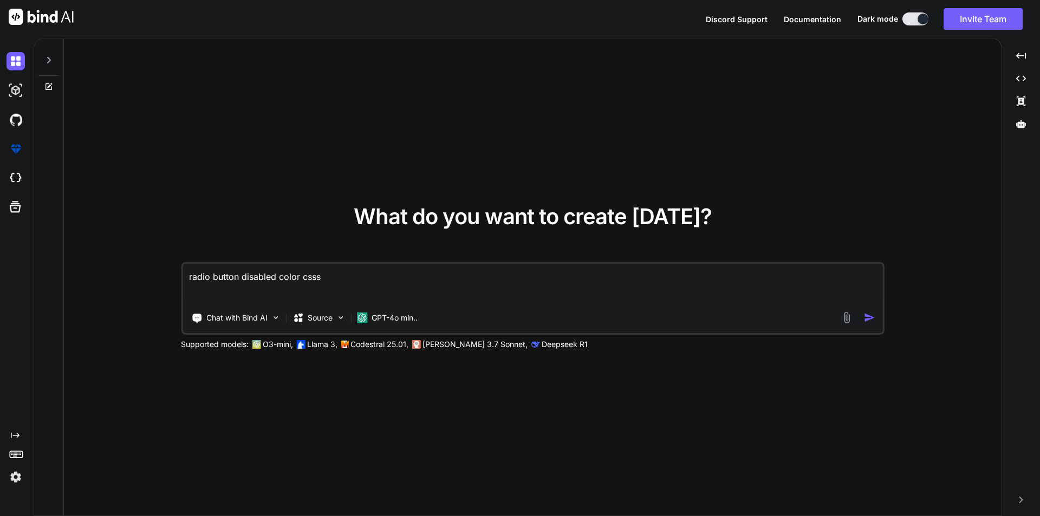
type textarea "x"
type textarea "radio button disabled color css"
type textarea "x"
type textarea "radio button disabled color css a"
type textarea "x"
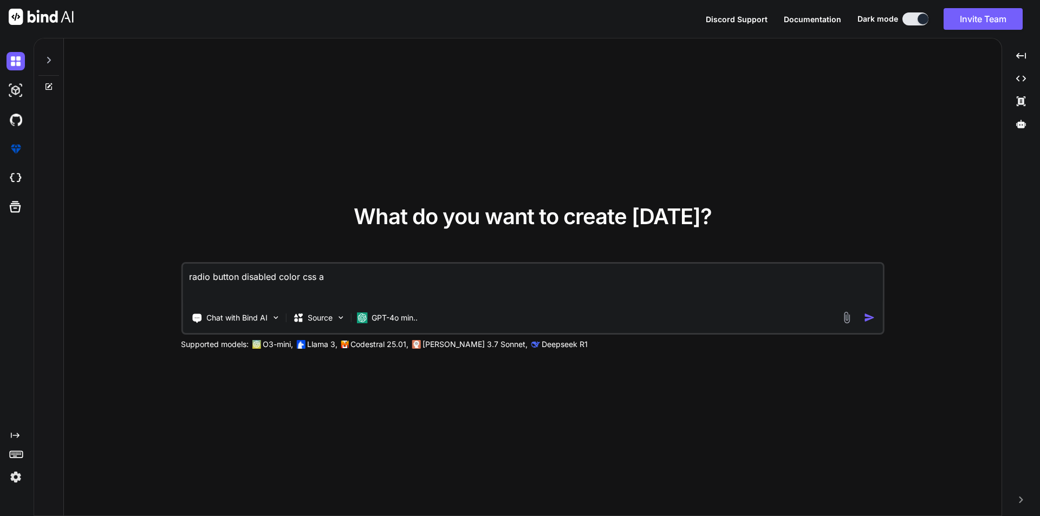
type textarea "radio button disabled color css"
type textarea "x"
type textarea "radio button disabled color css f"
type textarea "x"
type textarea "radio button disabled color css fo"
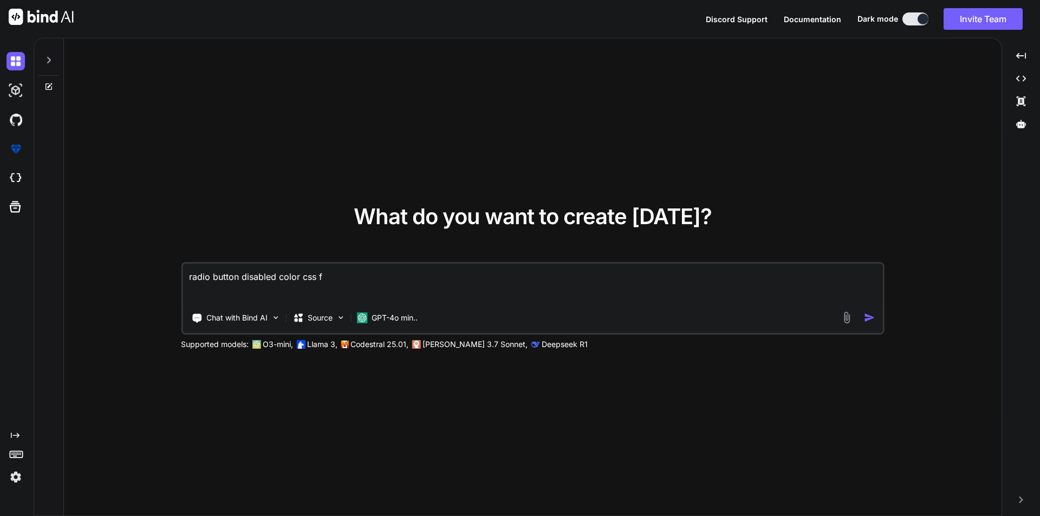
type textarea "x"
type textarea "radio button disabled color css for"
type textarea "x"
type textarea "radio button disabled color css for"
type textarea "x"
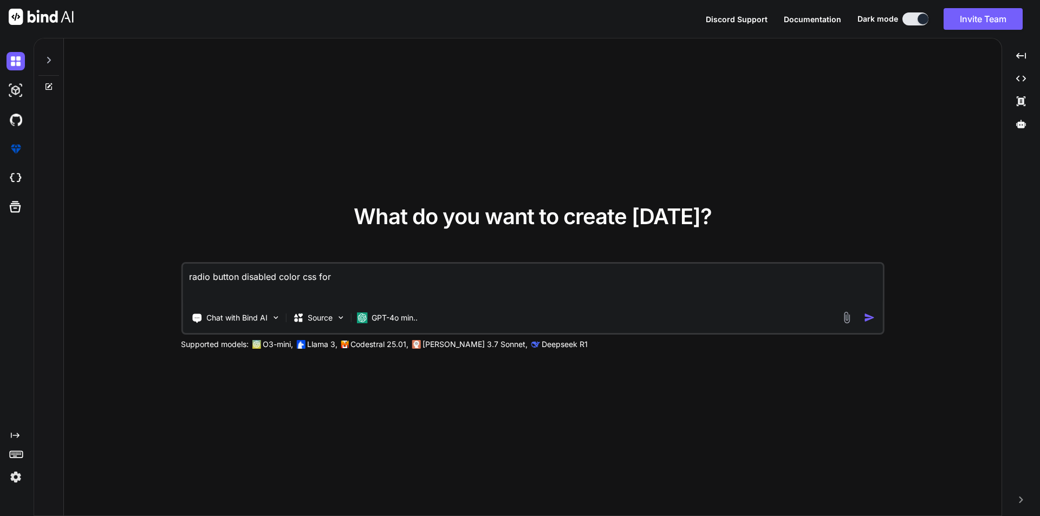
type textarea "radio button disabled color css for s"
type textarea "x"
type textarea "radio button disabled color css for sp"
type textarea "x"
type textarea "radio button disabled color css for spe"
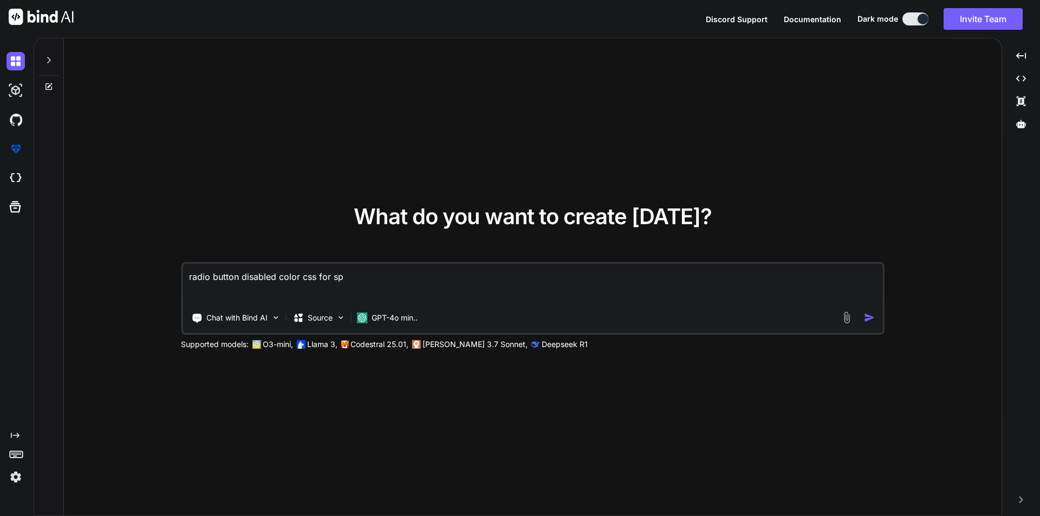
type textarea "x"
type textarea "radio button disabled color css for spec"
type textarea "x"
type textarea "radio button disabled color css for speci"
type textarea "x"
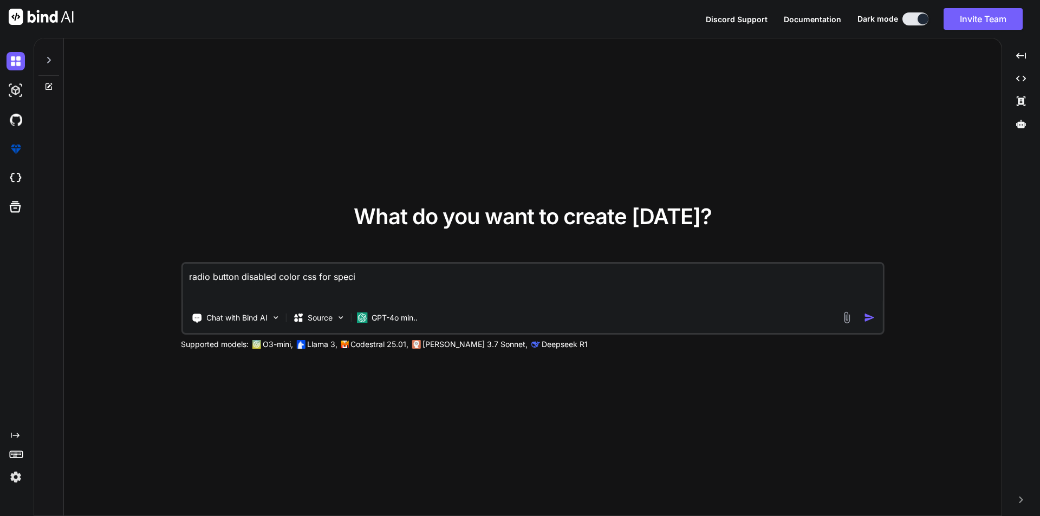
type textarea "radio button disabled color css for specif"
type textarea "x"
type textarea "radio button disabled color css for specifi"
type textarea "x"
type textarea "radio button disabled color css for specific"
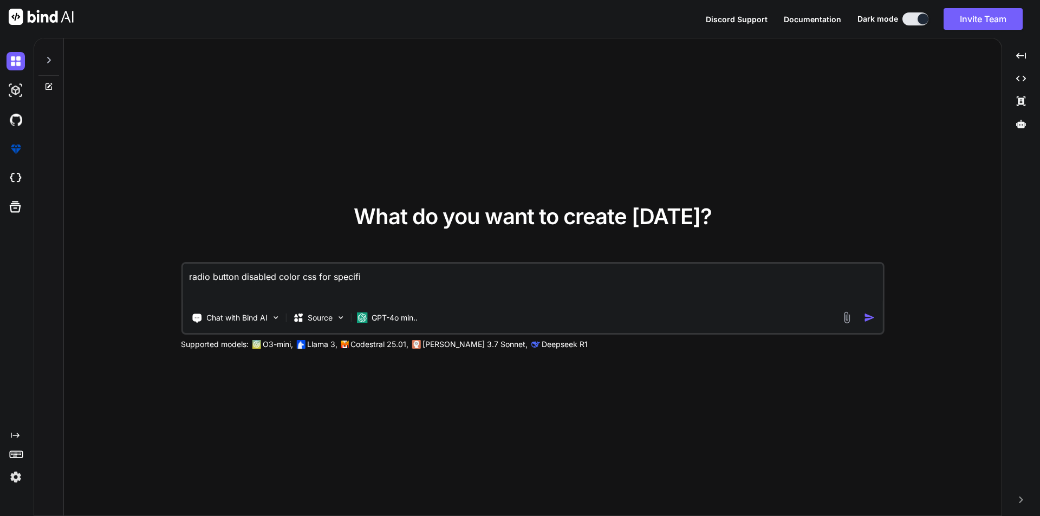
type textarea "x"
type textarea "radio button disabled color css for specific"
type textarea "x"
type textarea "radio button disabled color css for specific c"
type textarea "x"
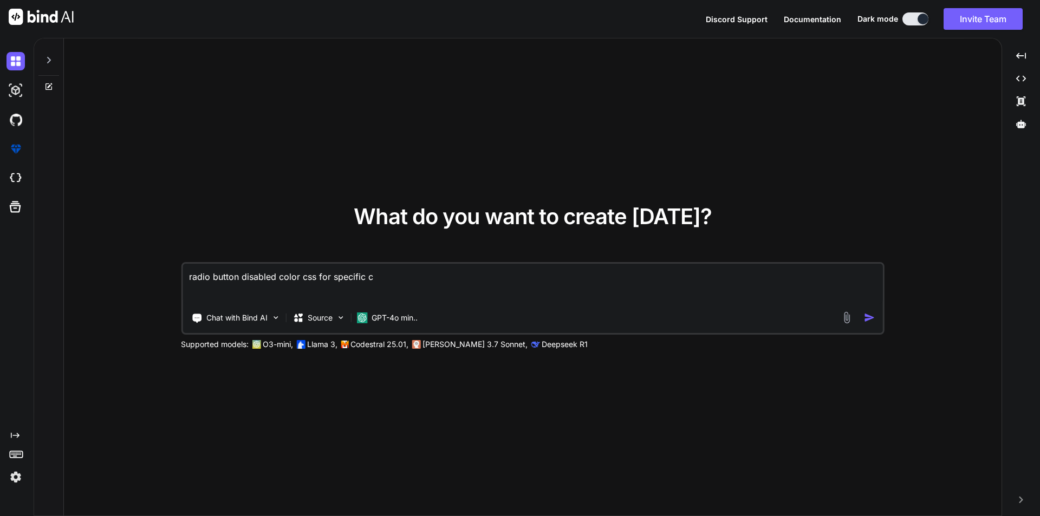
type textarea "radio button disabled color css for specific cl"
type textarea "x"
type textarea "radio button disabled color css for specific cla"
type textarea "x"
type textarea "radio button disabled color css for specific clas"
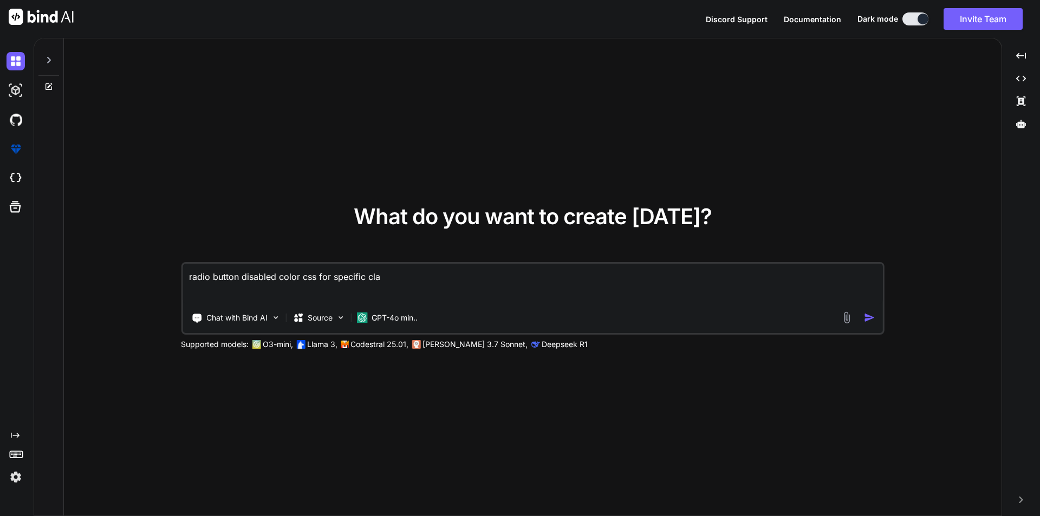
type textarea "x"
type textarea "radio button disabled color css for specific class"
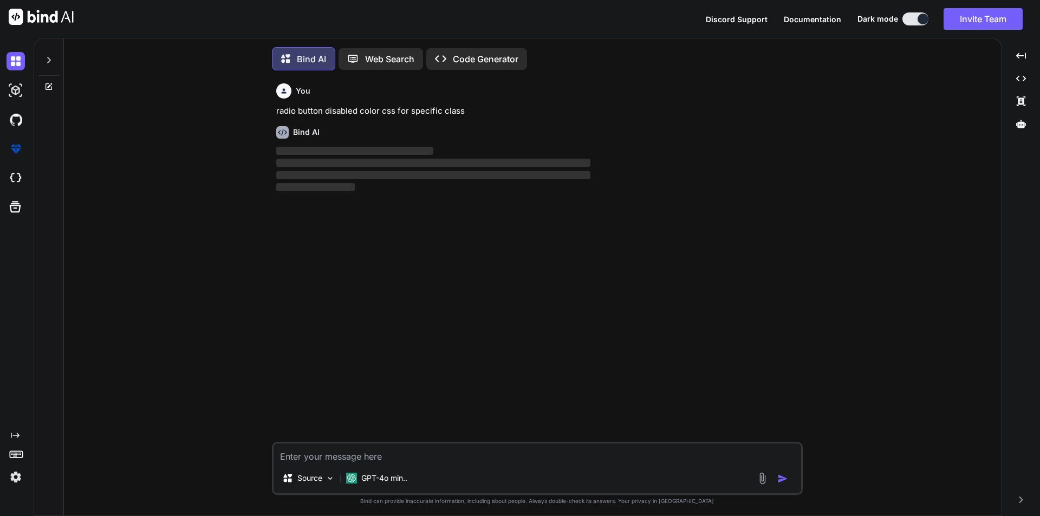
scroll to position [5, 0]
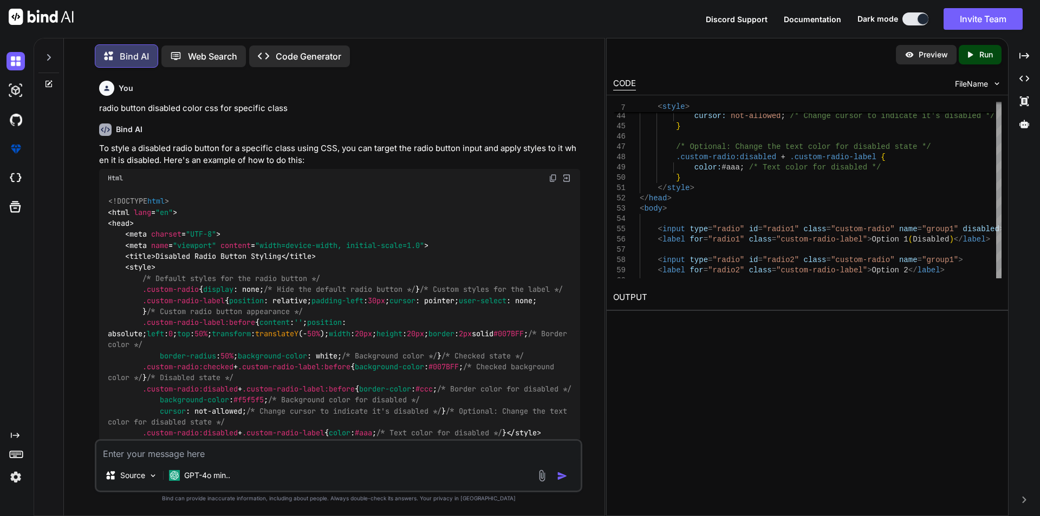
click at [988, 58] on p "Run" at bounding box center [986, 54] width 14 height 11
type textarea "x"
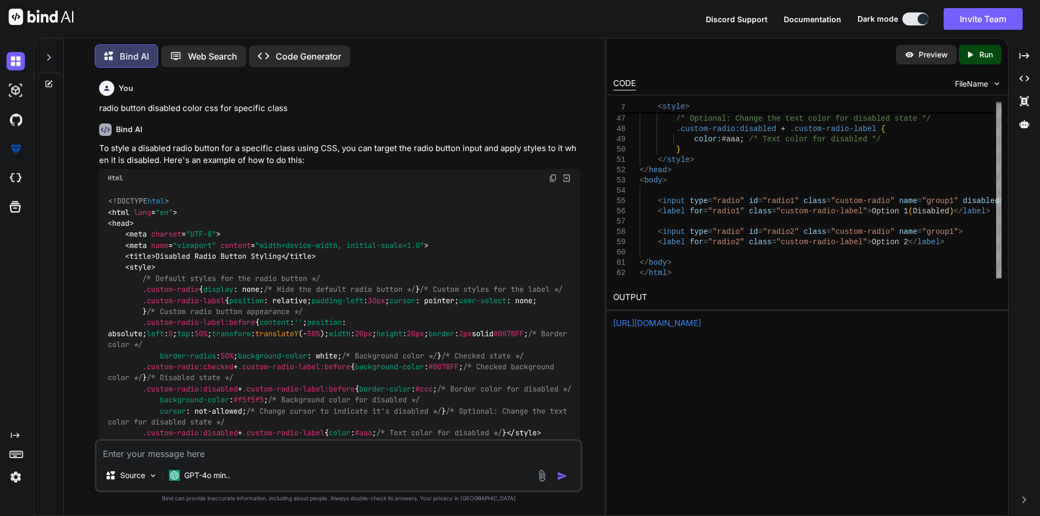
click at [684, 322] on link "[URL][DOMAIN_NAME]" at bounding box center [657, 323] width 88 height 10
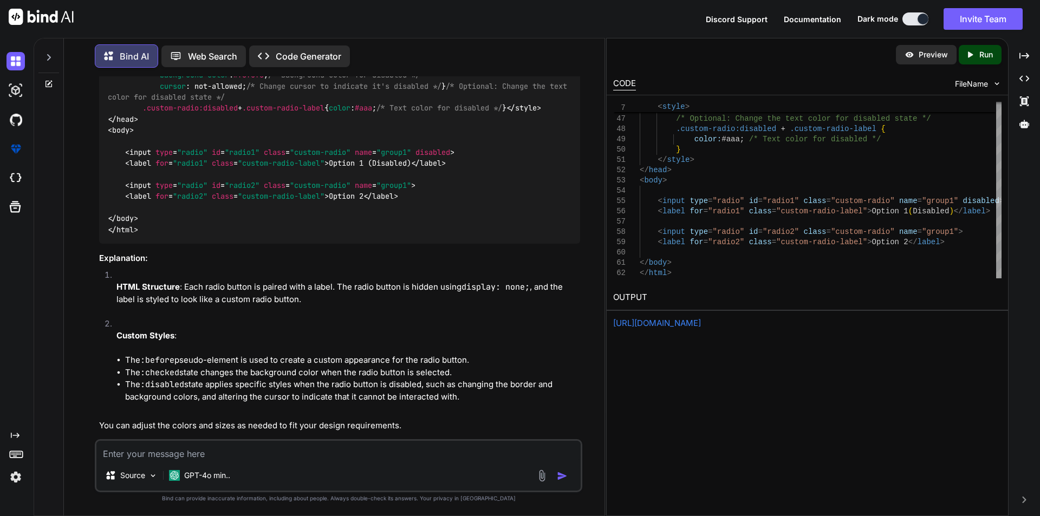
scroll to position [379, 0]
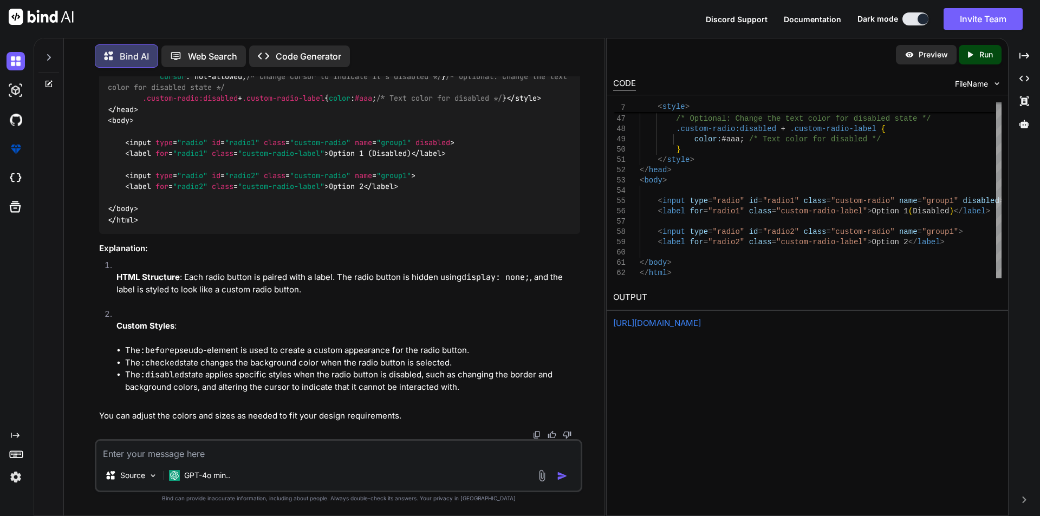
click at [271, 103] on span "/* Default styles for the radio button */ .custom-radio { display : none; /* Hi…" at bounding box center [340, 21] width 464 height 164
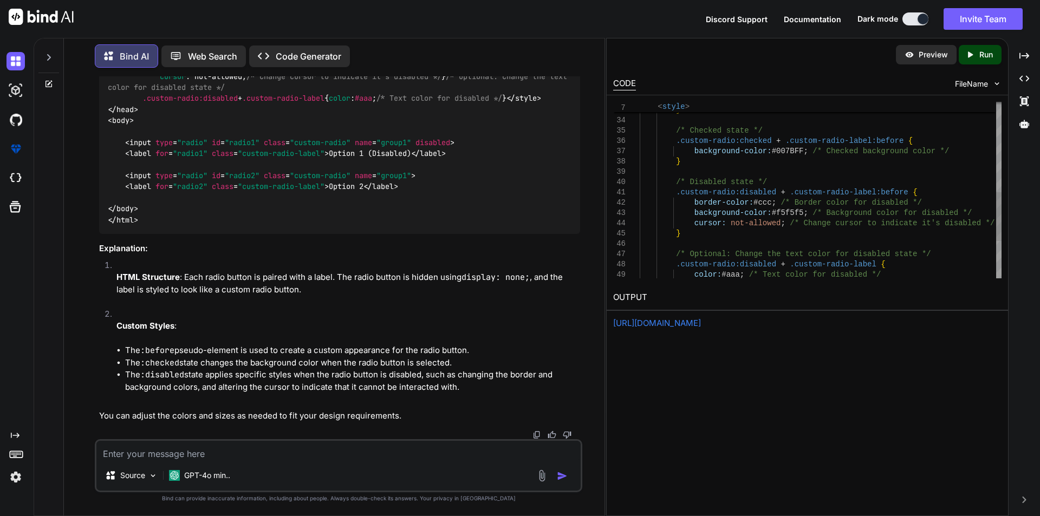
click at [792, 213] on div "} /* Optional: Change the text color for disabled st ate */ .custom-radio:disab…" at bounding box center [821, 95] width 362 height 638
click at [822, 244] on div "} /* Optional: Change the text color for disabled st ate */ .custom-radio:disab…" at bounding box center [821, 95] width 362 height 638
type textarea ".custom-radio:disabled + .custom-radio-label:before { border-color: #ccc; /* Bo…"
click at [981, 55] on p "Run" at bounding box center [986, 54] width 14 height 11
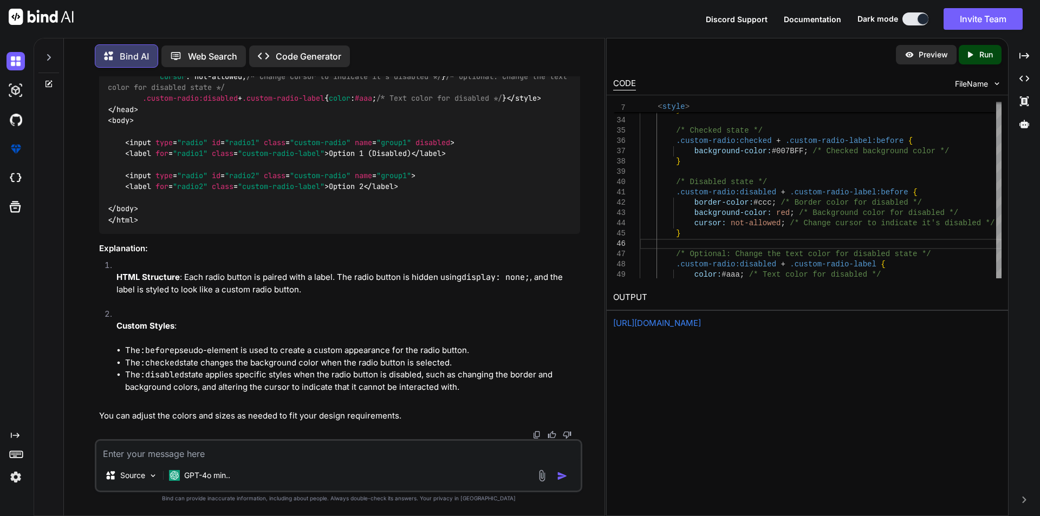
click at [701, 326] on link "[URL][DOMAIN_NAME]" at bounding box center [657, 323] width 88 height 10
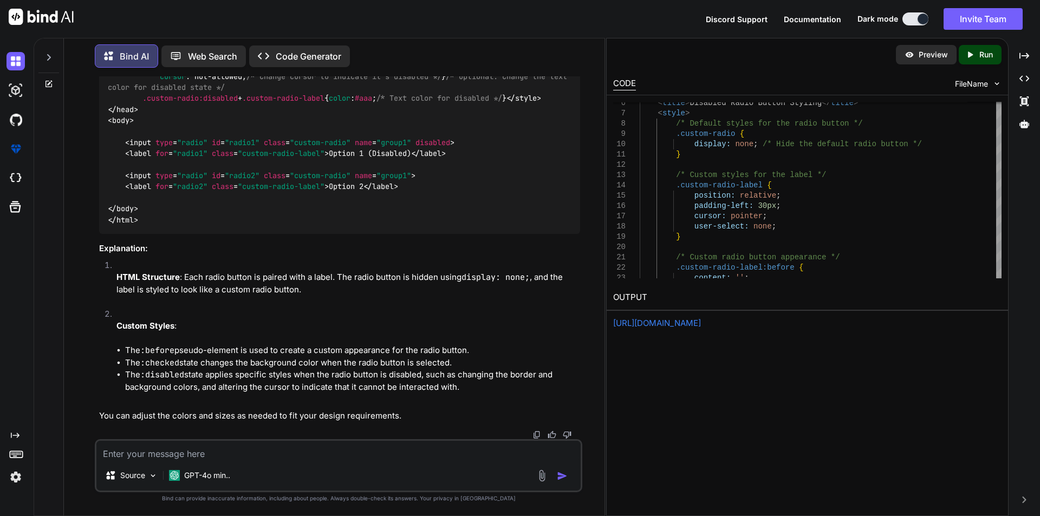
scroll to position [650, 0]
drag, startPoint x: 268, startPoint y: 147, endPoint x: 356, endPoint y: 147, distance: 88.3
click at [356, 147] on span "< input type = "radio" id = "radio1" class = "custom-radio" name = "group1" dis…" at bounding box center [289, 143] width 329 height 10
click at [340, 176] on span ""custom-radio"" at bounding box center [320, 176] width 61 height 10
click at [190, 450] on textarea at bounding box center [338, 450] width 484 height 19
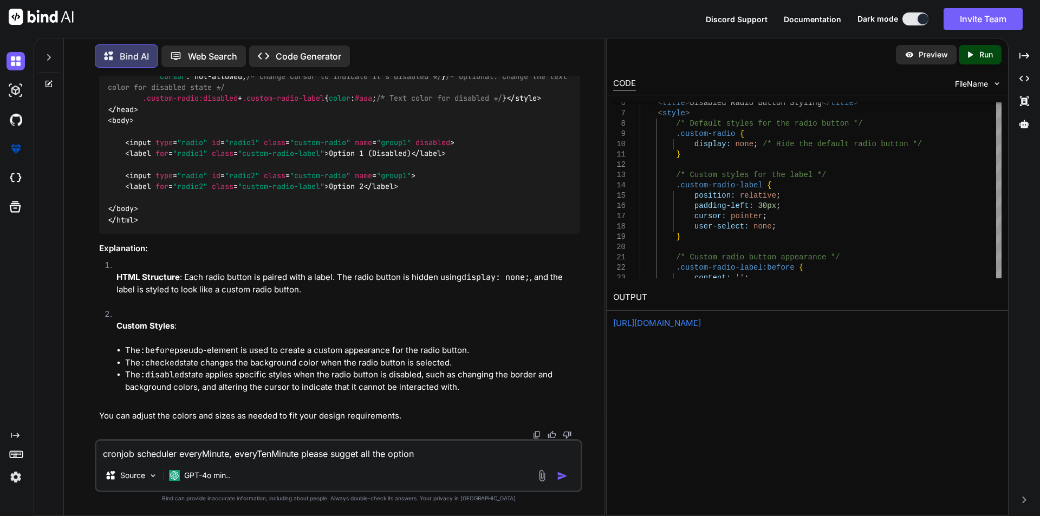
type textarea "cronjob scheduler everyMinute, everyTenMinute please sugget all the options"
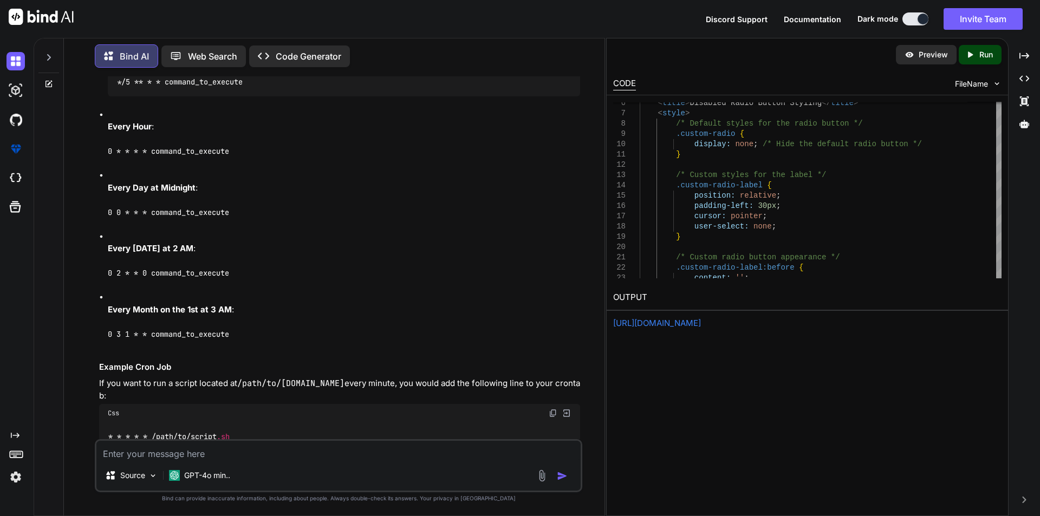
scroll to position [1137, 0]
